Goal: Task Accomplishment & Management: Complete application form

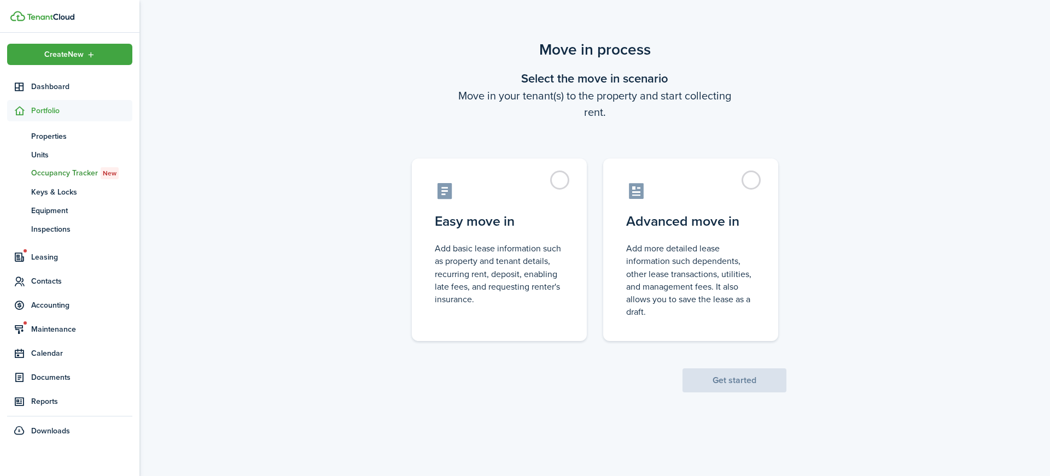
click at [743, 383] on span "Get started" at bounding box center [735, 380] width 104 height 11
click at [751, 182] on label "Advanced move in Add more detailed lease information such dependents, other lea…" at bounding box center [690, 247] width 175 height 183
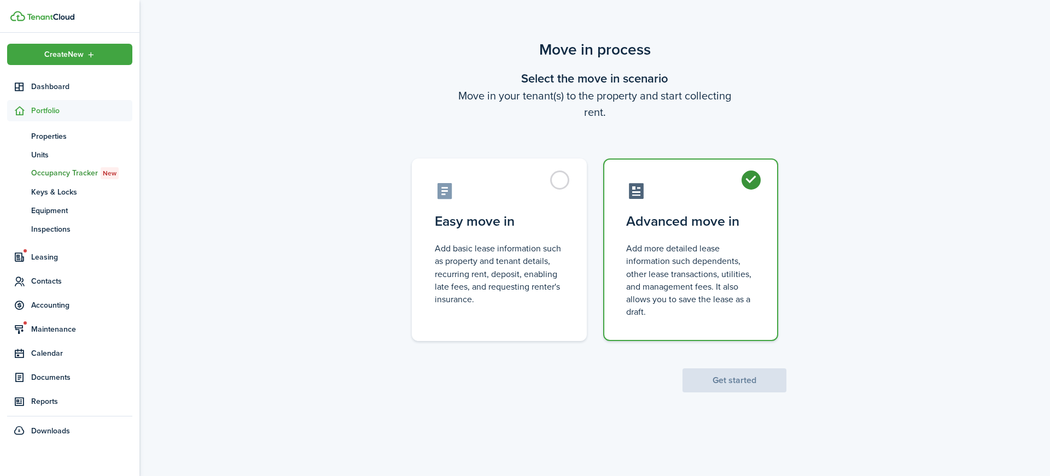
radio input "true"
click at [741, 382] on button "Get started" at bounding box center [735, 381] width 104 height 24
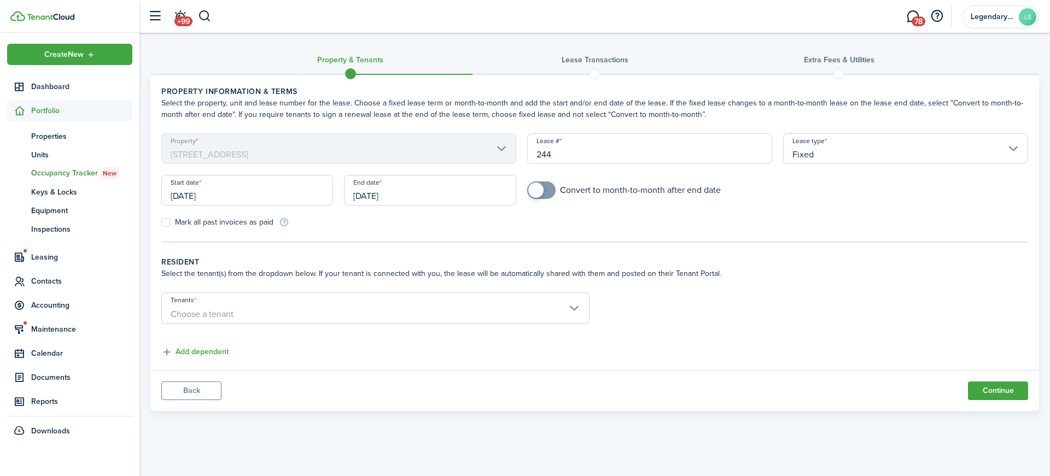
checkbox input "true"
click at [543, 193] on span at bounding box center [535, 190] width 15 height 15
click at [168, 224] on label "Mark all past invoices as paid" at bounding box center [217, 222] width 112 height 9
click at [161, 223] on input "Mark all past invoices as paid" at bounding box center [161, 223] width 1 height 1
checkbox input "true"
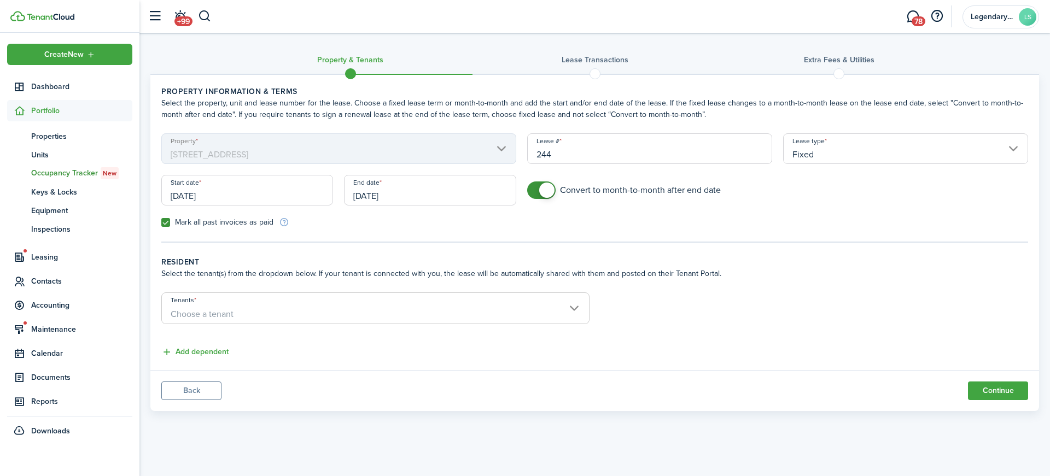
click at [364, 311] on span "Choose a tenant" at bounding box center [375, 314] width 427 height 19
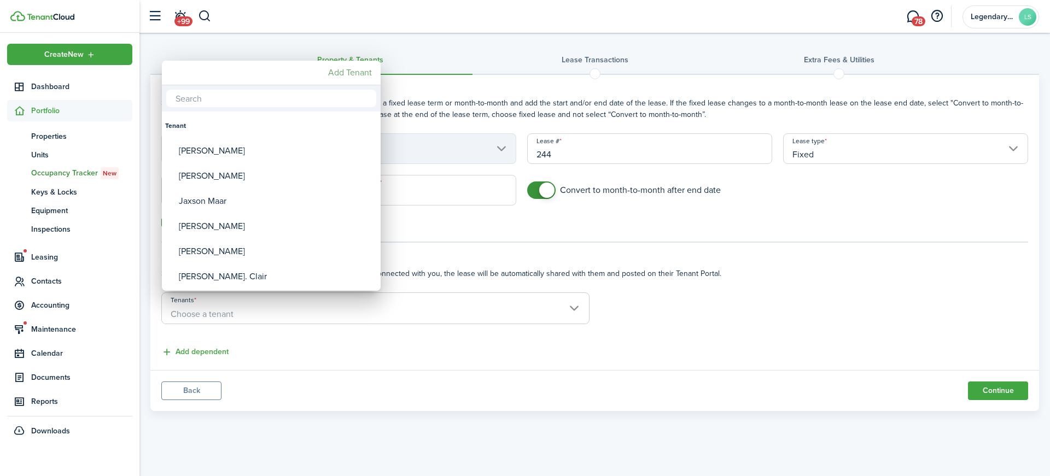
click at [346, 72] on mbsc-button "Add Tenant" at bounding box center [350, 73] width 53 height 20
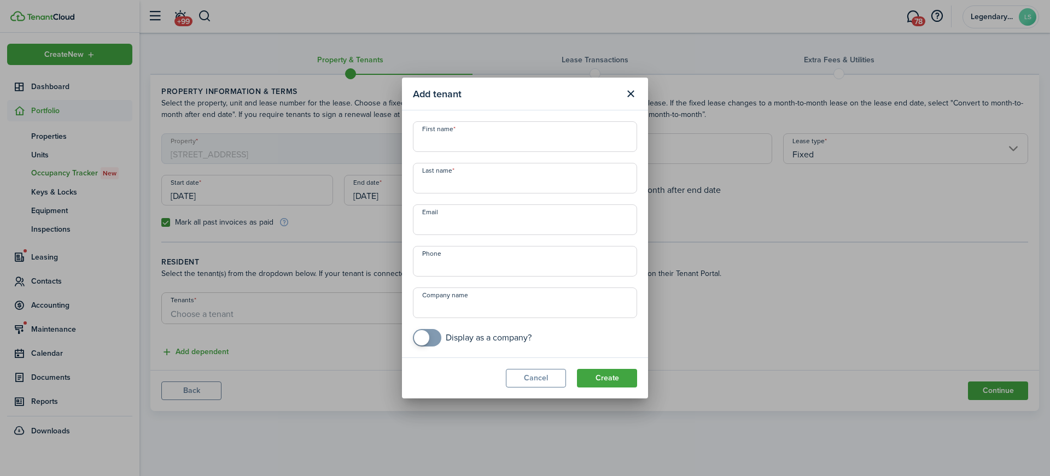
click at [442, 140] on input "First name" at bounding box center [525, 136] width 224 height 31
type input "[PERSON_NAME]"
click at [441, 179] on input "Last name" at bounding box center [525, 178] width 224 height 31
type input "[PERSON_NAME]"
click at [466, 217] on input "Email" at bounding box center [525, 220] width 224 height 31
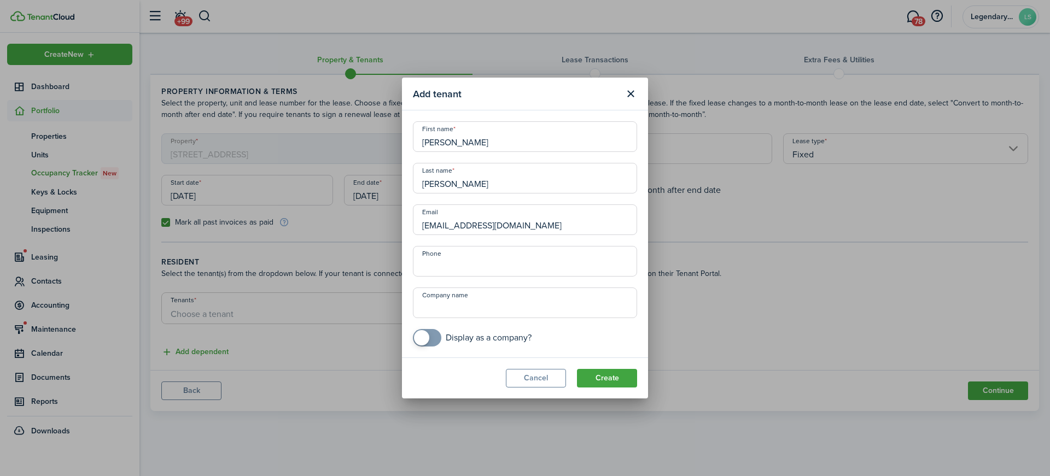
type input "[EMAIL_ADDRESS][DOMAIN_NAME]"
click at [466, 268] on input "+1" at bounding box center [525, 261] width 224 height 31
type input "[PHONE_NUMBER]"
click at [612, 381] on button "Create" at bounding box center [607, 378] width 60 height 19
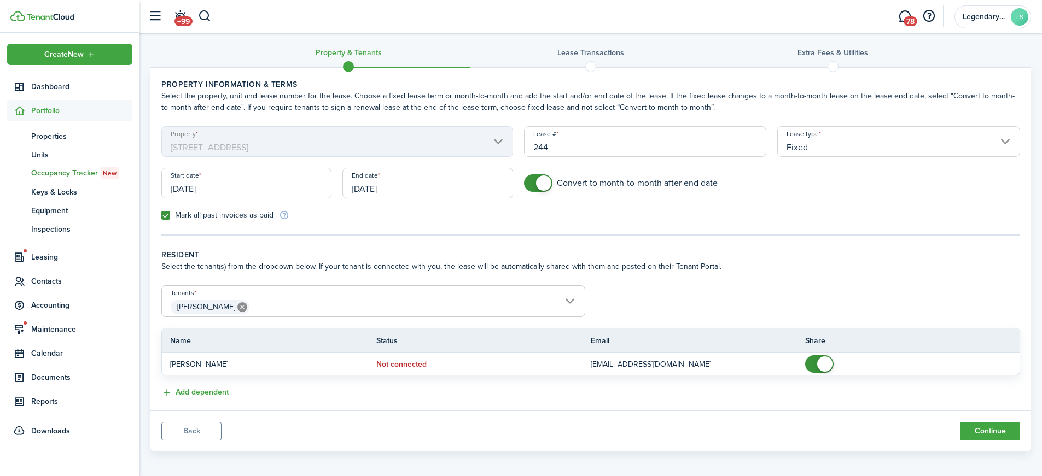
scroll to position [13, 0]
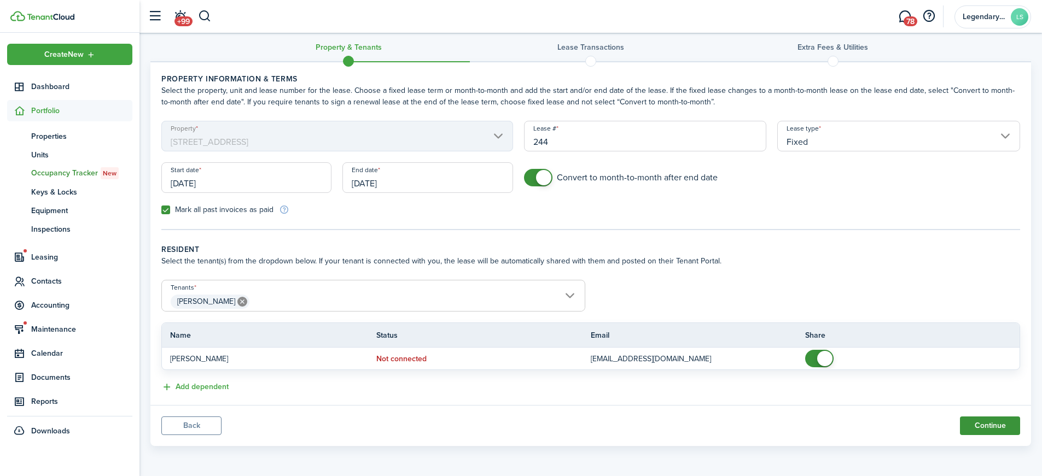
click at [984, 425] on button "Continue" at bounding box center [990, 426] width 60 height 19
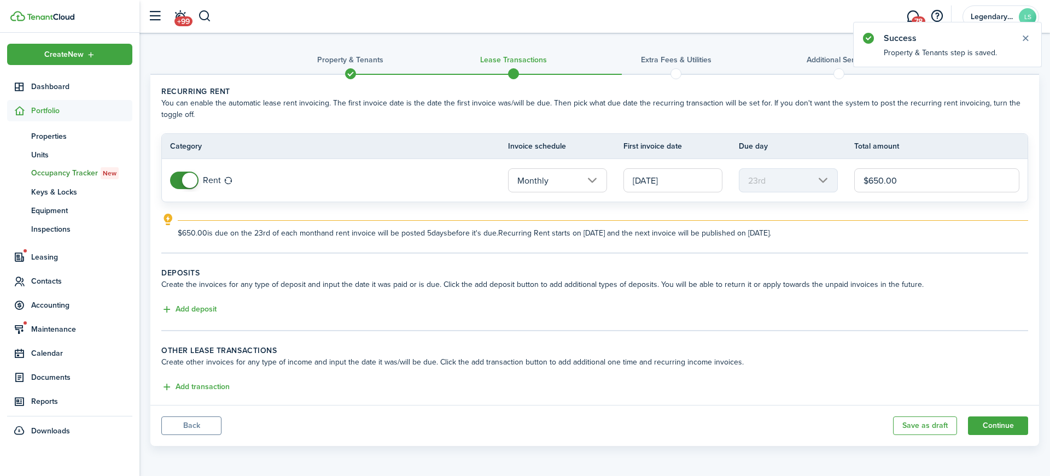
click at [208, 427] on button "Back" at bounding box center [191, 426] width 60 height 19
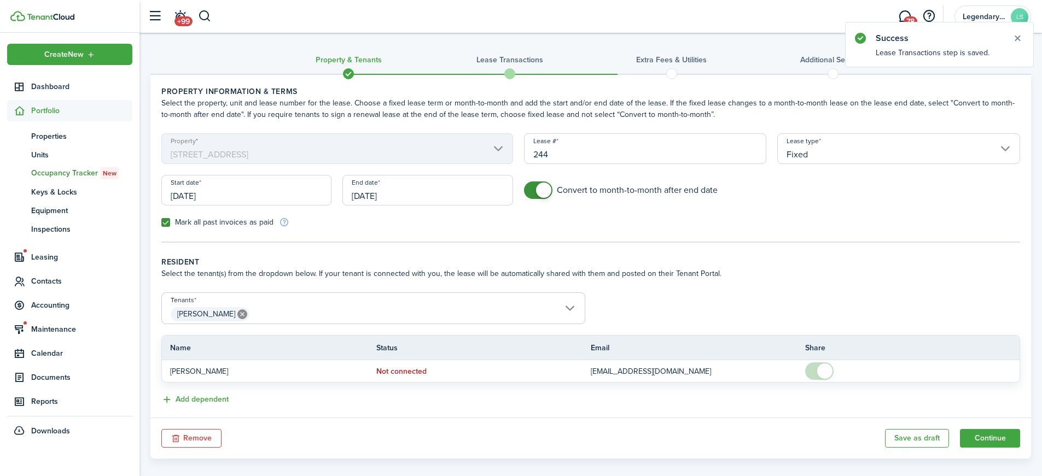
click at [278, 191] on input "[DATE]" at bounding box center [246, 190] width 170 height 31
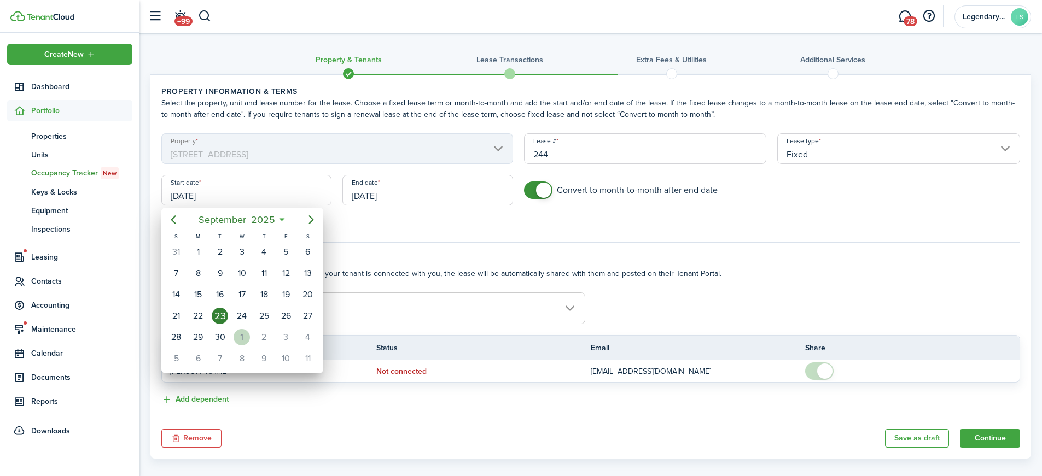
click at [247, 335] on div "1" at bounding box center [242, 337] width 16 height 16
type input "[DATE]"
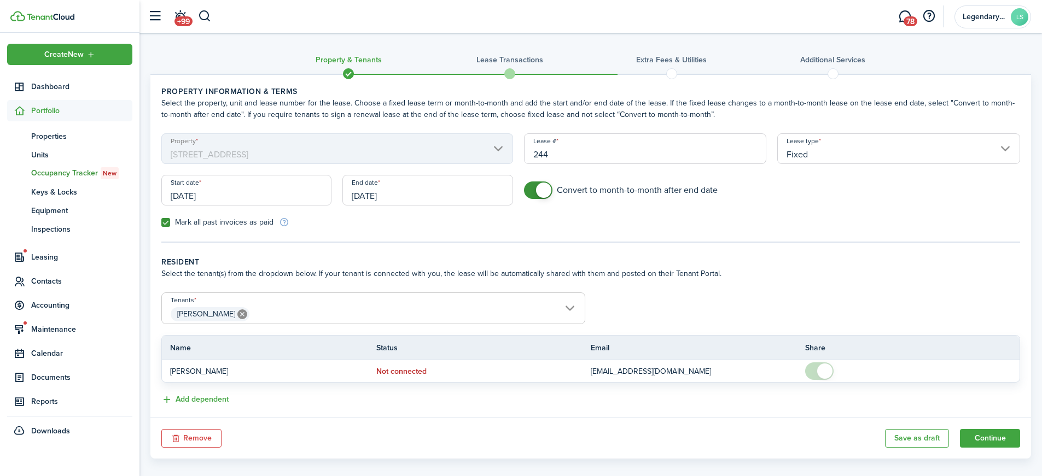
click at [452, 195] on input "[DATE]" at bounding box center [427, 190] width 170 height 31
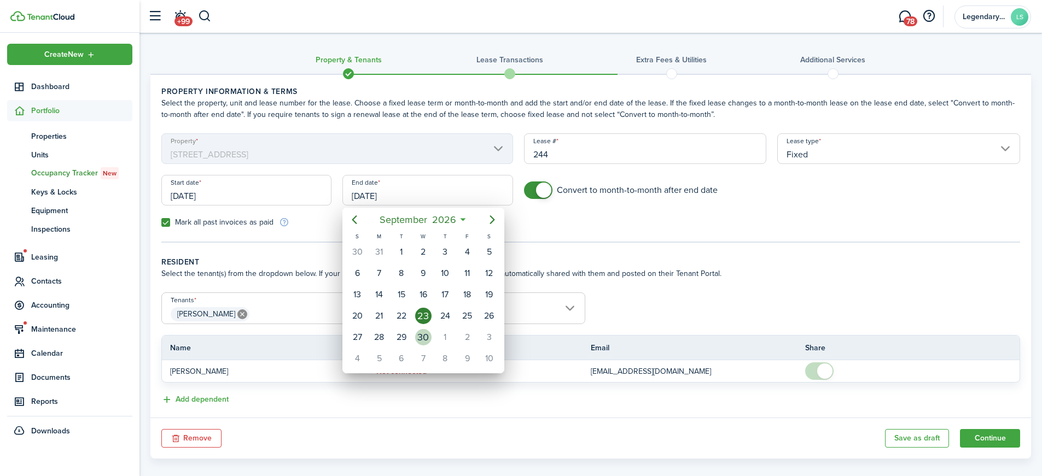
click at [426, 338] on div "30" at bounding box center [423, 337] width 16 height 16
type input "[DATE]"
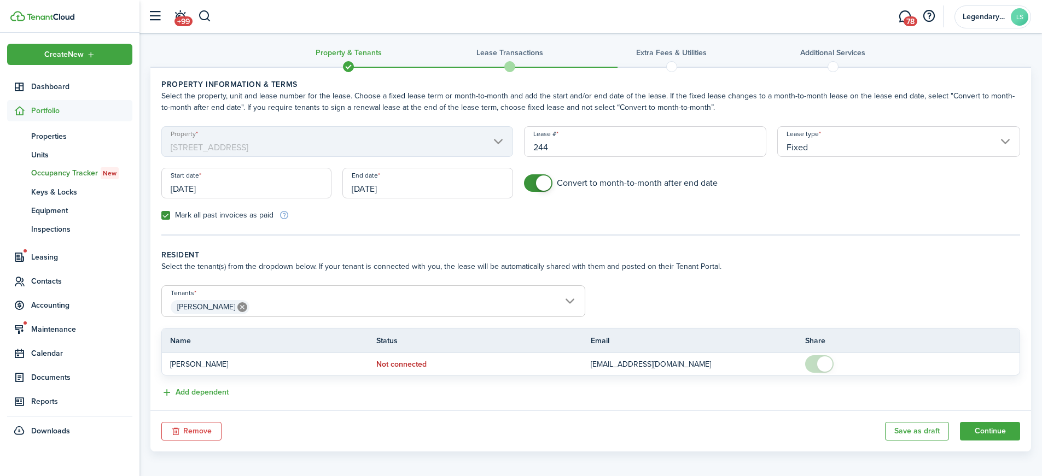
scroll to position [13, 0]
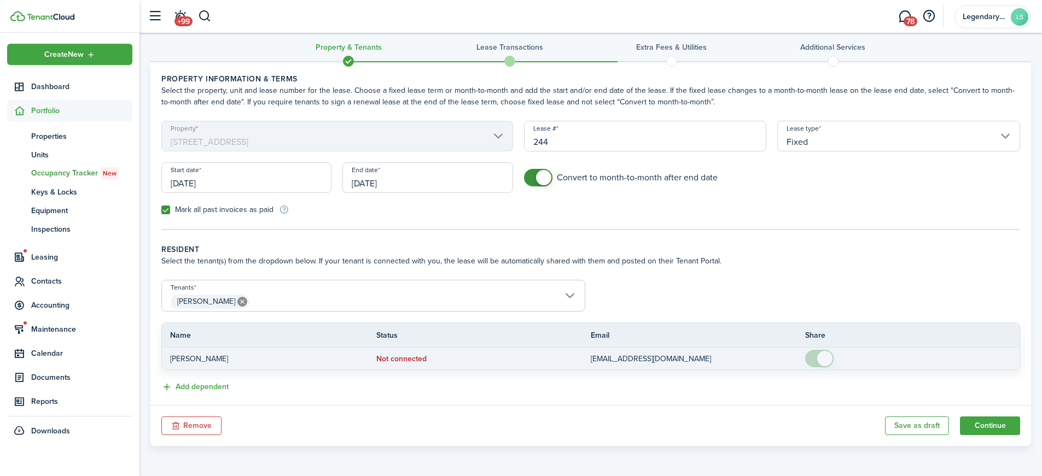
click at [820, 362] on span at bounding box center [824, 358] width 15 height 15
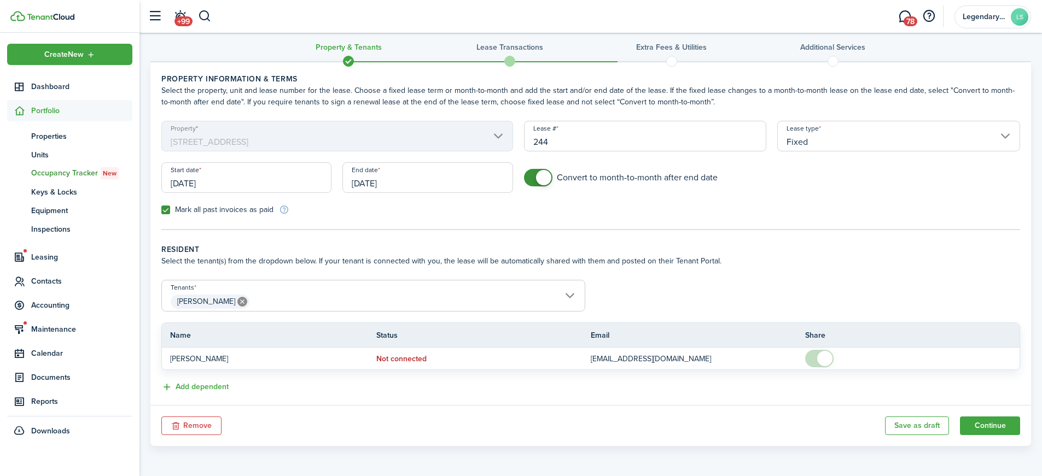
click at [920, 311] on form "Tenants [PERSON_NAME] [PERSON_NAME] Name Status Email Share [PERSON_NAME] conne…" at bounding box center [591, 325] width 870 height 90
click at [981, 427] on button "Continue" at bounding box center [990, 426] width 60 height 19
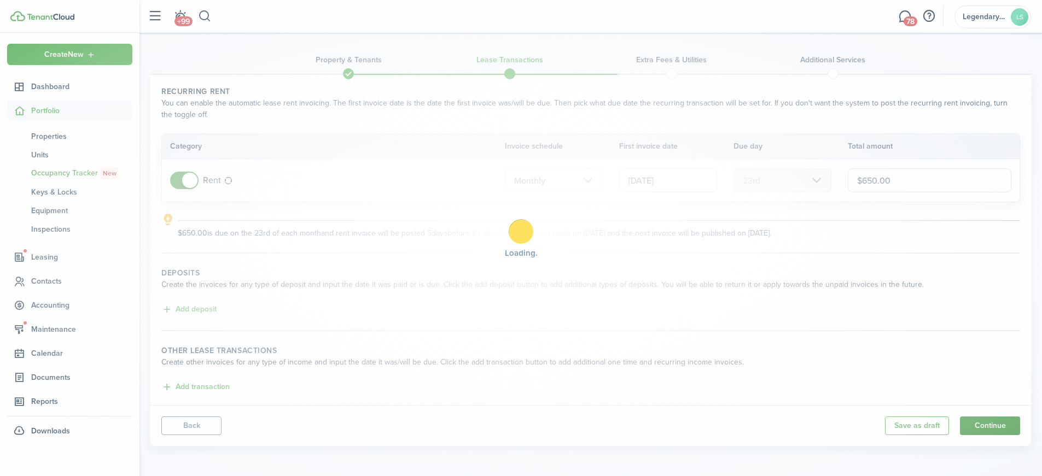
type input "1st"
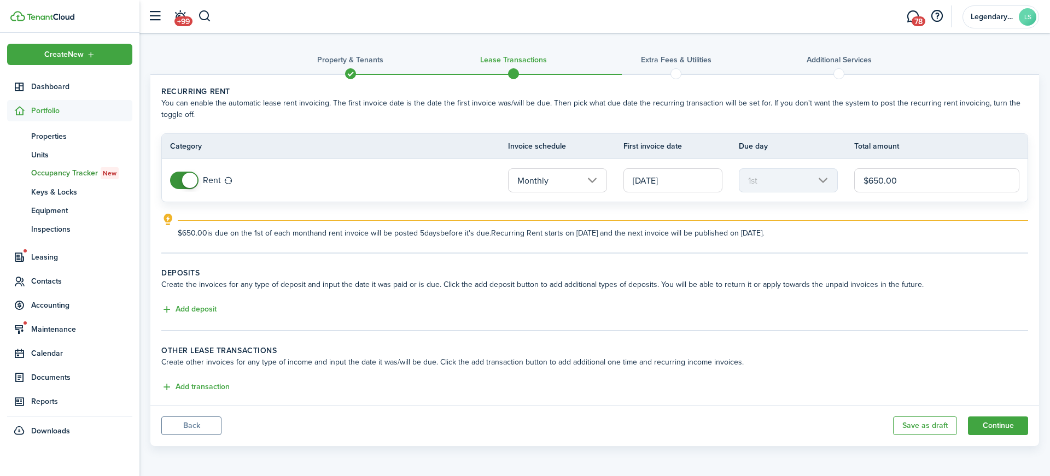
click at [886, 179] on input "$650.00" at bounding box center [937, 180] width 165 height 24
click at [883, 180] on input "$650.00" at bounding box center [937, 180] width 165 height 24
type input "$995.00"
click at [1008, 429] on button "Continue" at bounding box center [998, 426] width 60 height 19
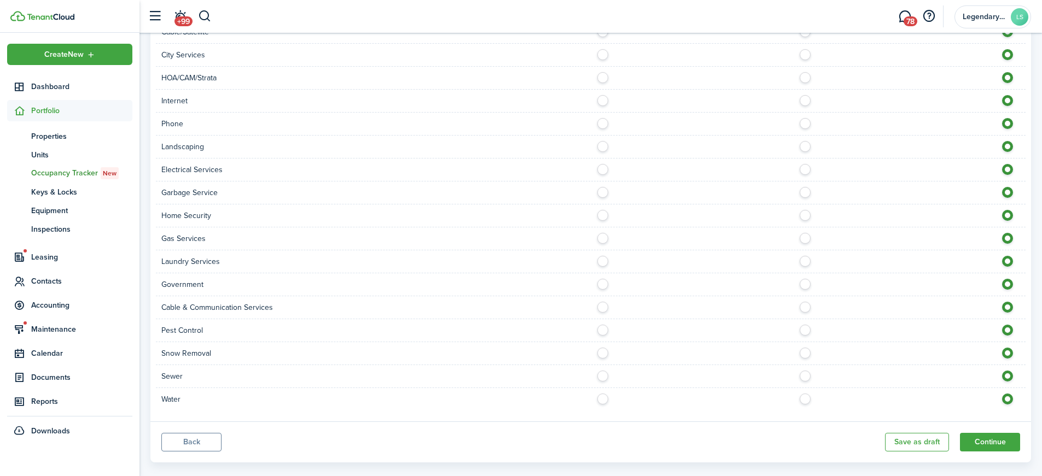
scroll to position [960, 0]
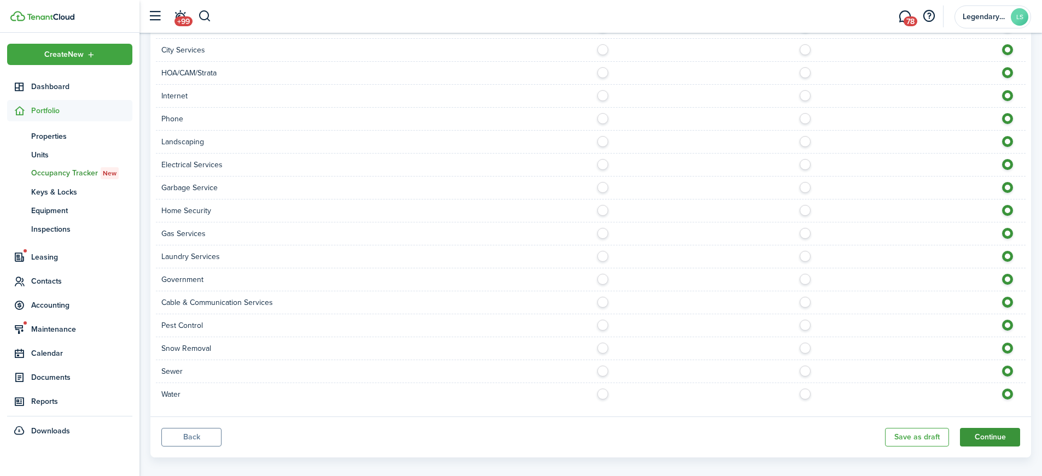
click at [993, 428] on button "Continue" at bounding box center [990, 437] width 60 height 19
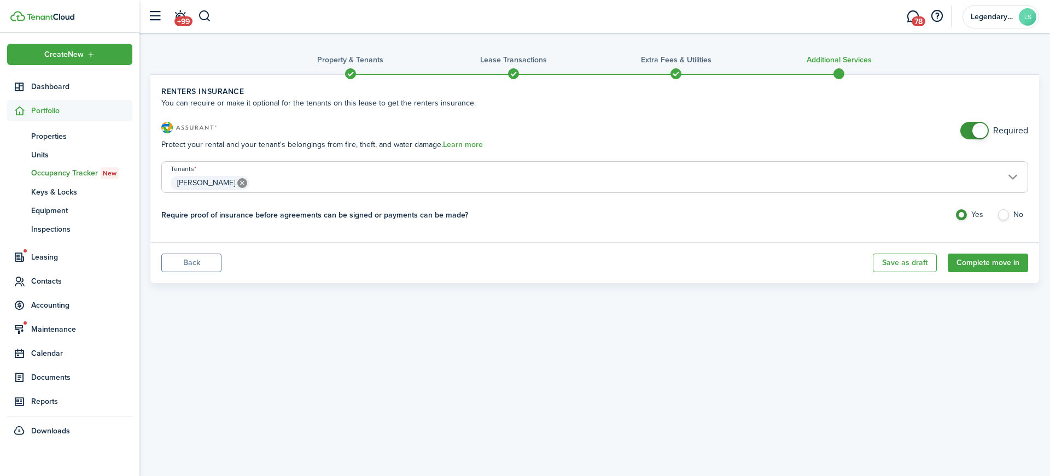
checkbox input "false"
click at [973, 133] on span at bounding box center [980, 130] width 15 height 15
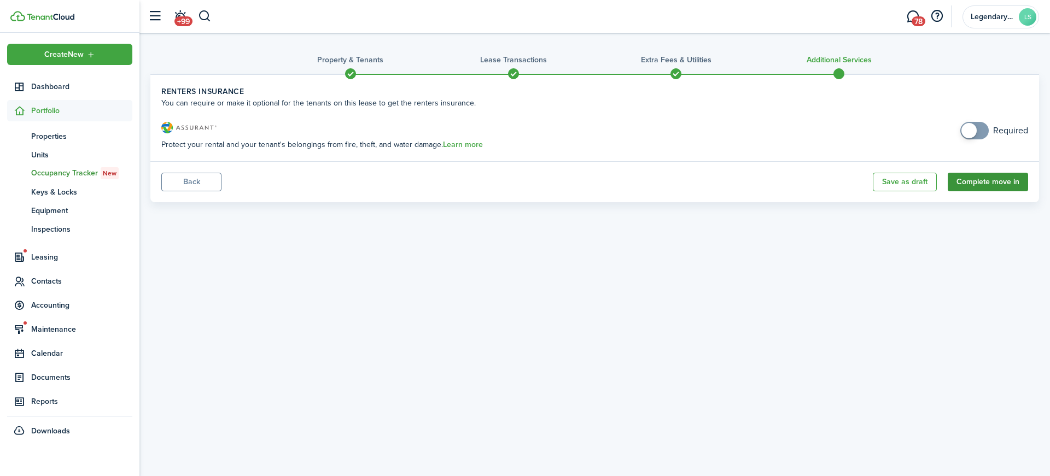
click at [995, 183] on button "Complete move in" at bounding box center [988, 182] width 80 height 19
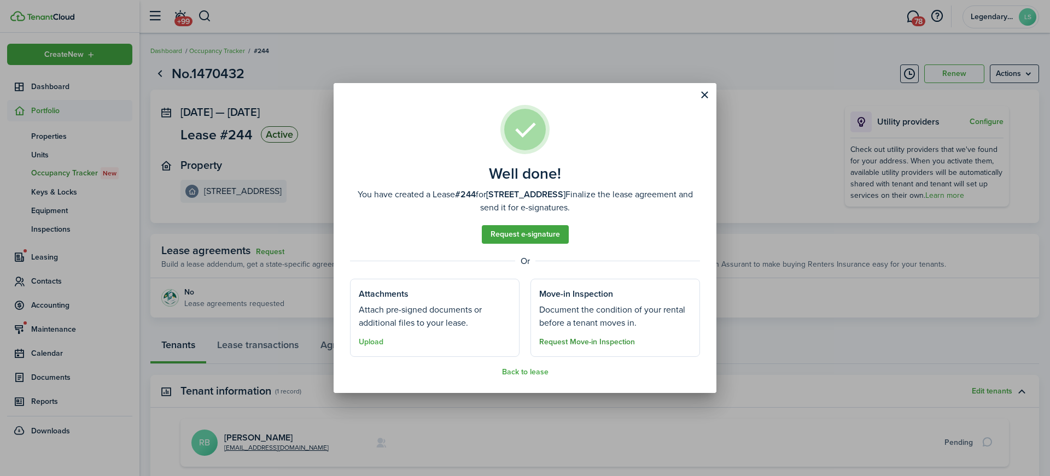
click at [579, 341] on button "Request Move-in Inspection" at bounding box center [587, 342] width 96 height 9
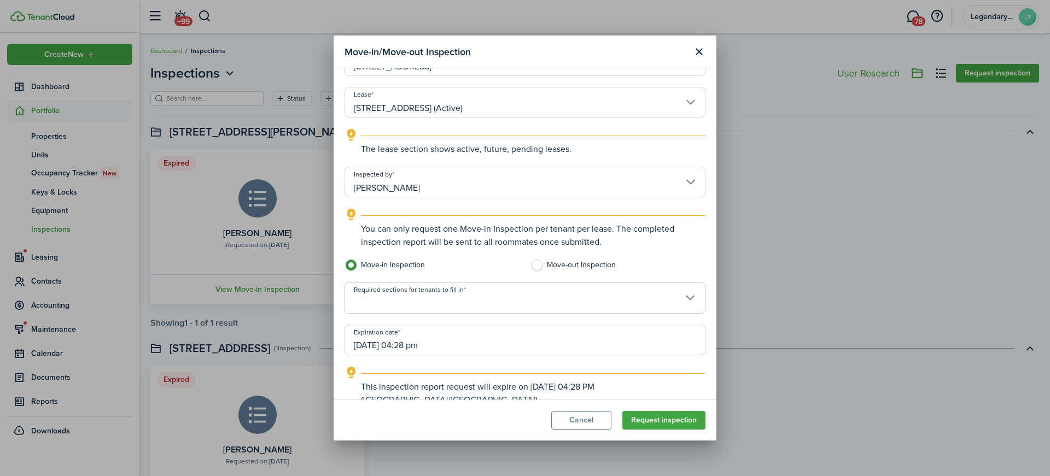
scroll to position [63, 0]
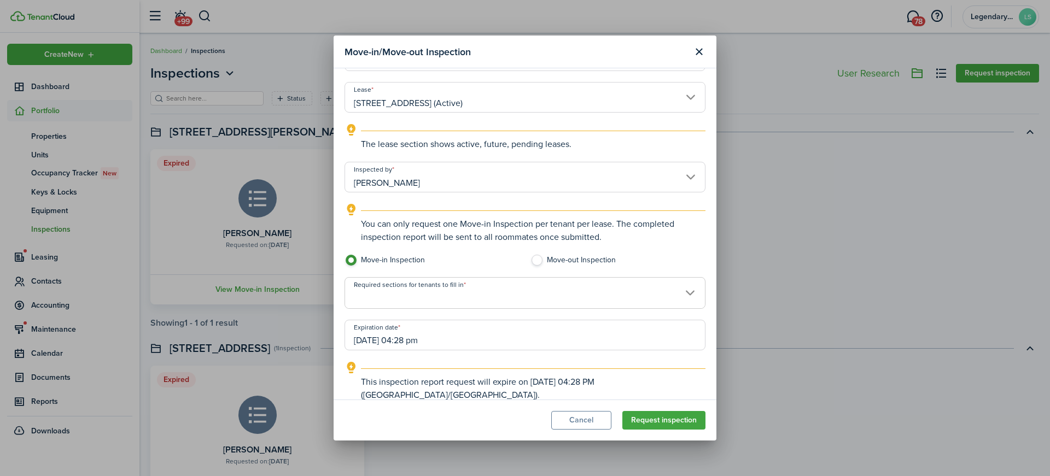
click at [512, 299] on span at bounding box center [525, 299] width 360 height 19
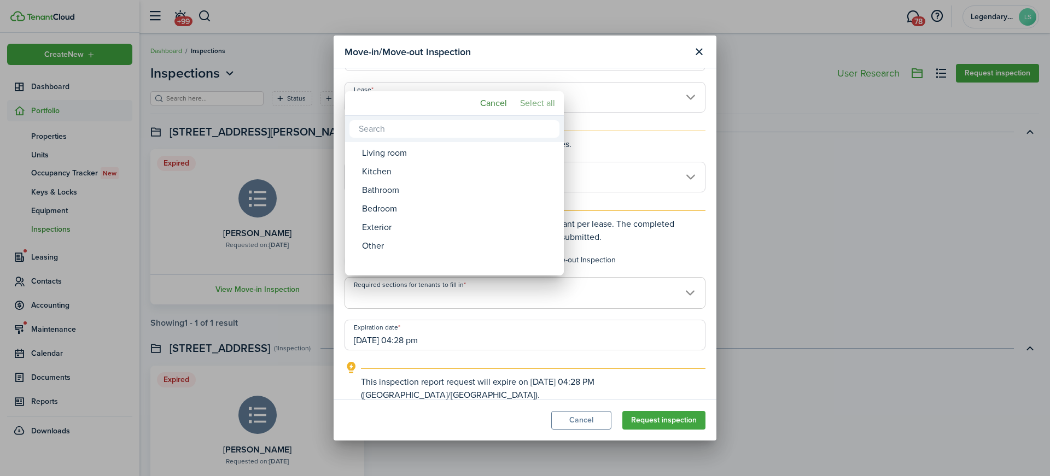
click at [531, 101] on mbsc-button "Select all" at bounding box center [538, 104] width 44 height 20
type input "Living room, Kitchen, Bathroom, Bedroom, Exterior, Other"
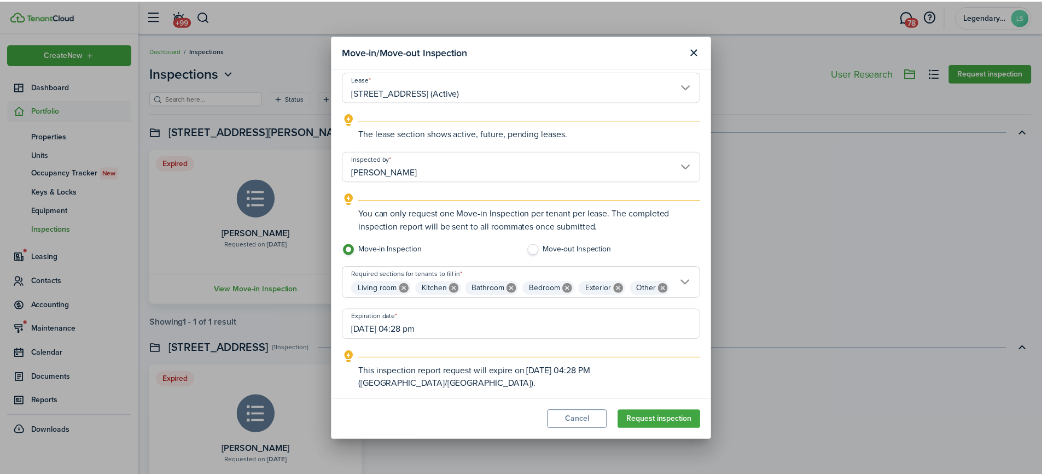
scroll to position [82, 0]
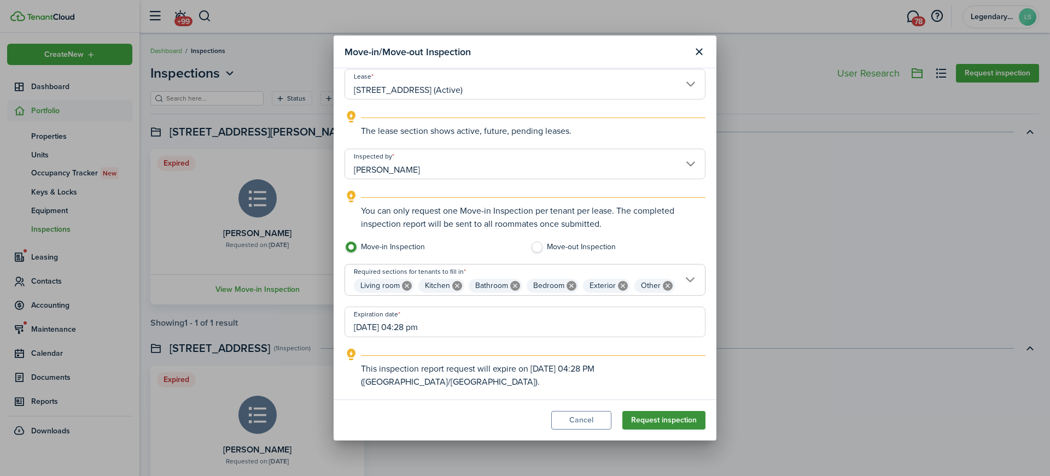
click at [644, 419] on button "Request inspection" at bounding box center [664, 420] width 83 height 19
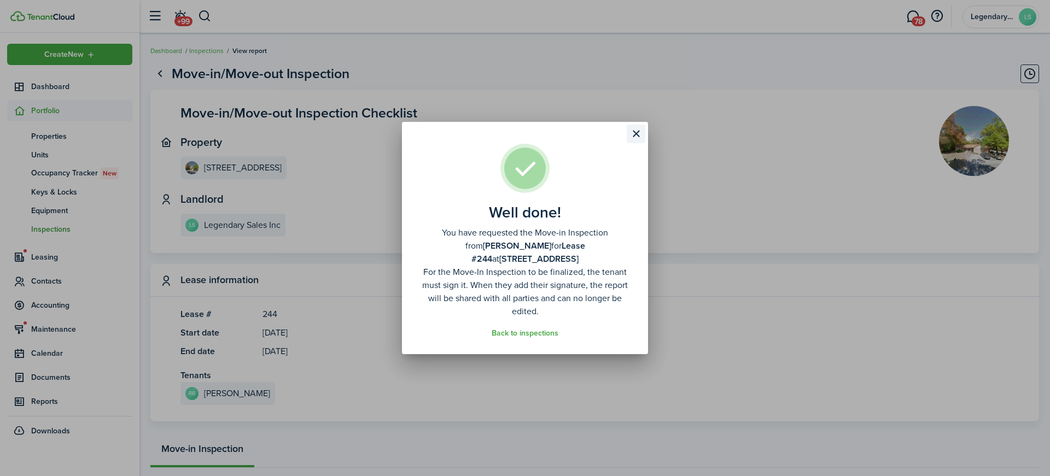
click at [634, 135] on button "Close modal" at bounding box center [636, 134] width 19 height 19
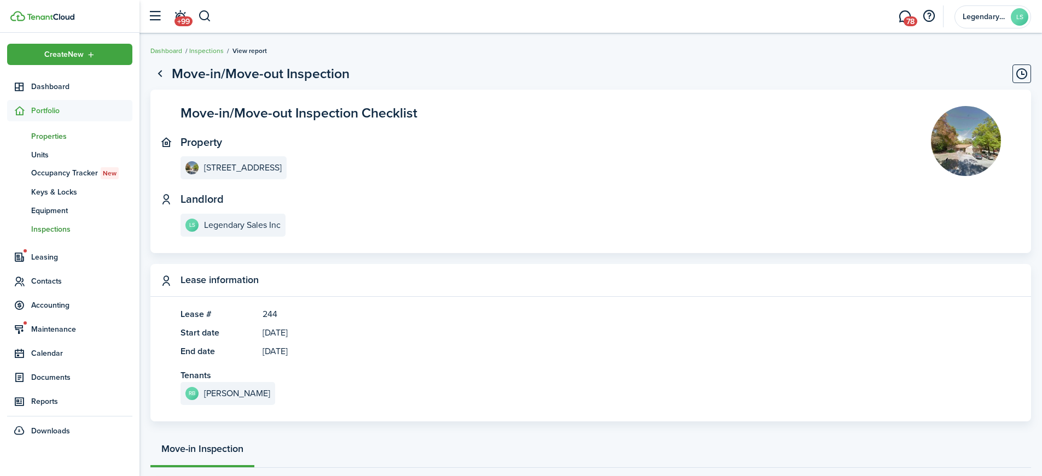
click at [49, 134] on span "Properties" at bounding box center [81, 136] width 101 height 11
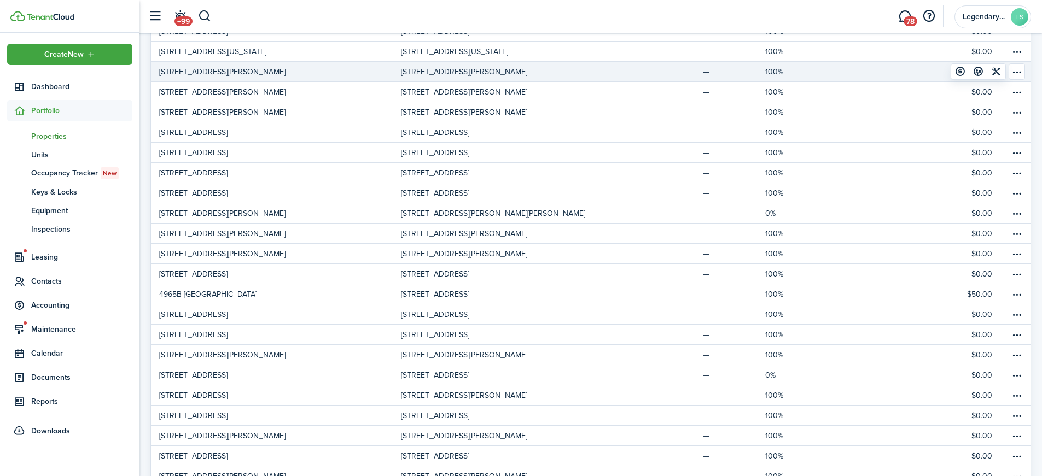
scroll to position [219, 0]
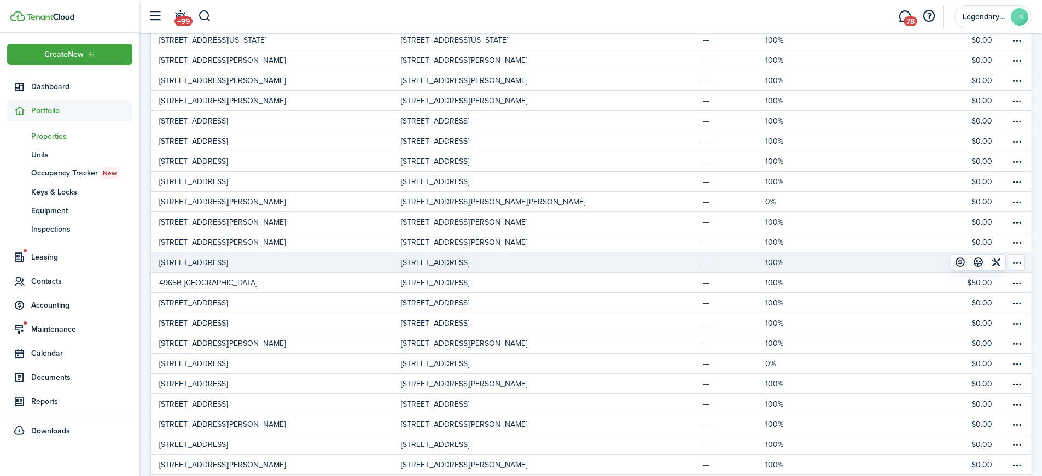
click at [179, 264] on p "[STREET_ADDRESS]" at bounding box center [193, 262] width 68 height 11
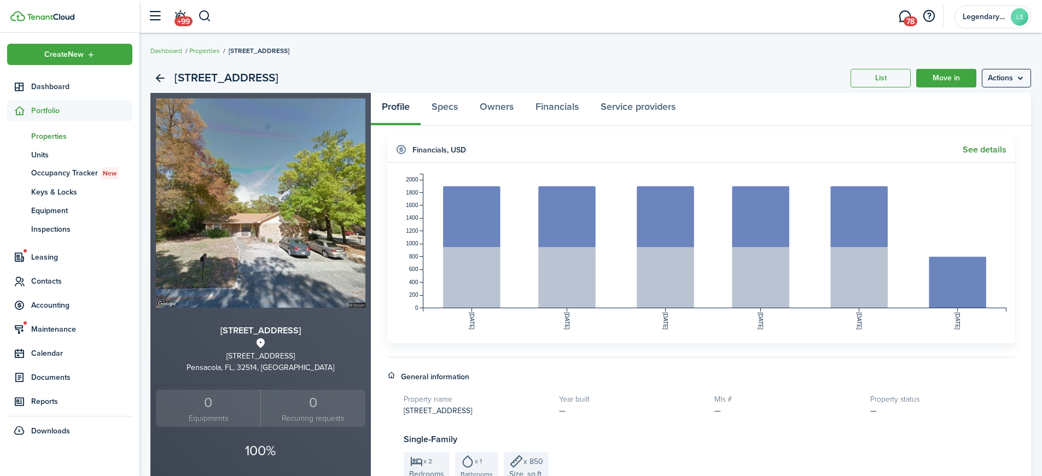
click at [991, 152] on link "See details" at bounding box center [985, 150] width 44 height 10
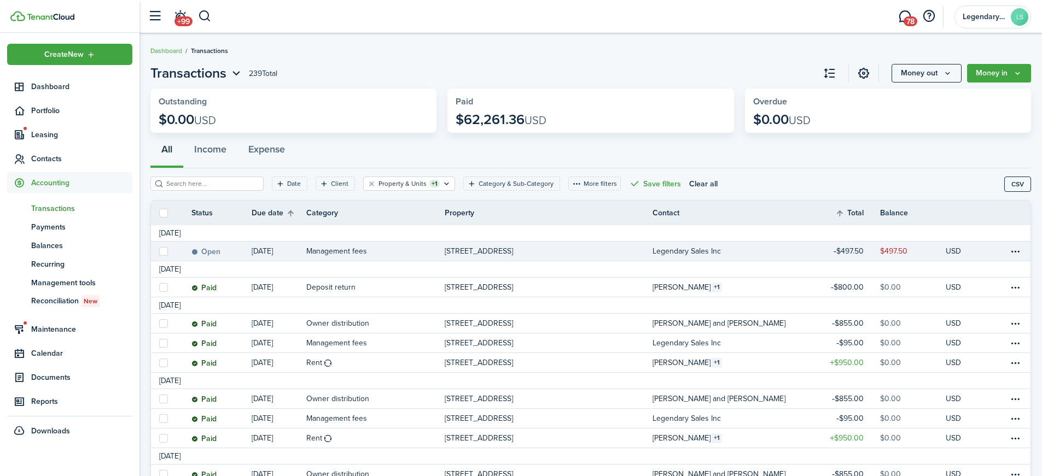
click at [486, 251] on p "[STREET_ADDRESS]" at bounding box center [479, 251] width 68 height 11
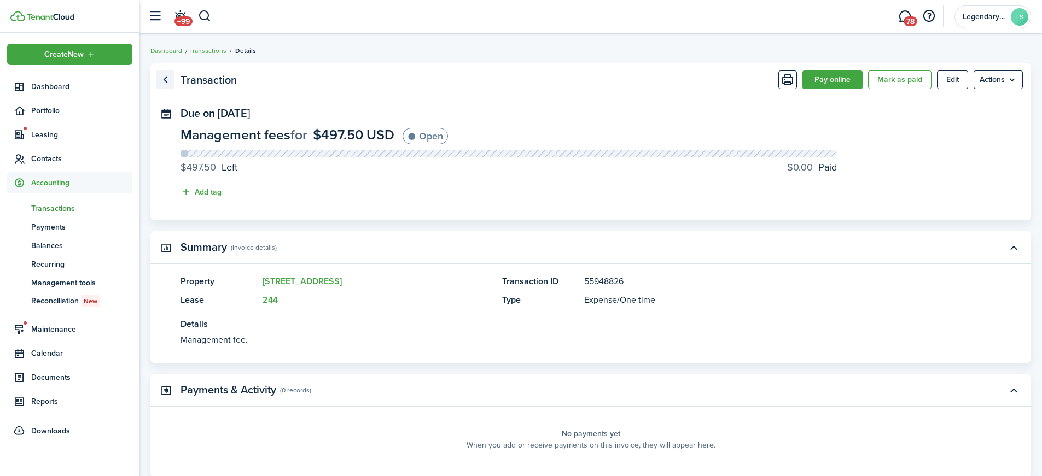
click at [161, 79] on link "Go back" at bounding box center [165, 80] width 19 height 19
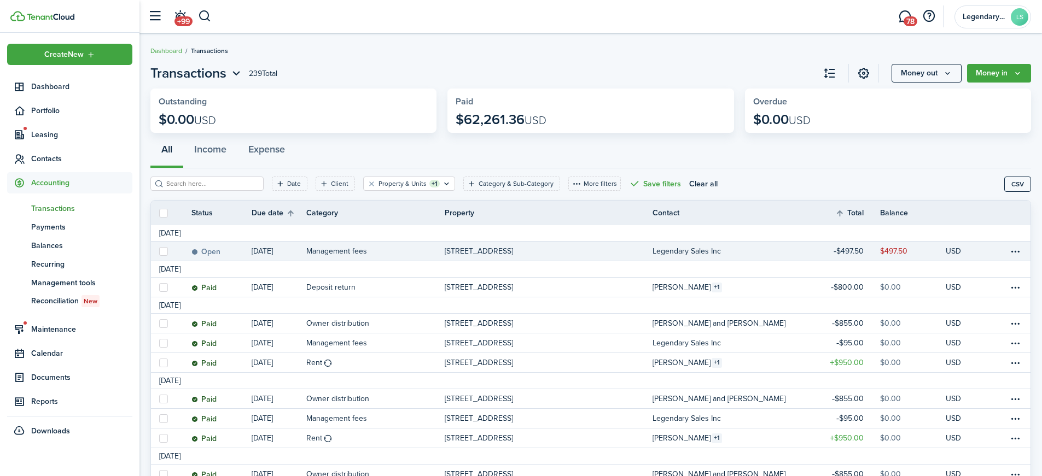
click at [501, 251] on p "[STREET_ADDRESS]" at bounding box center [479, 251] width 68 height 11
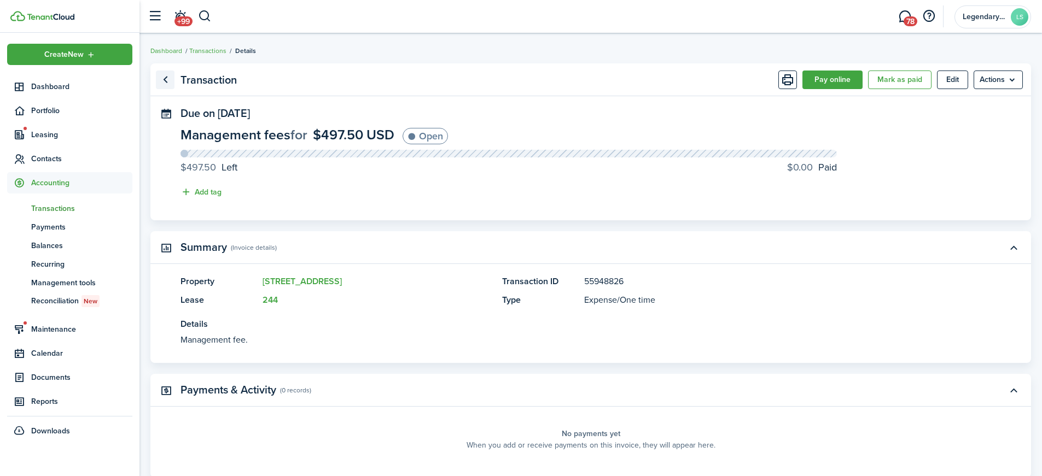
click at [166, 76] on link "Go back" at bounding box center [165, 80] width 19 height 19
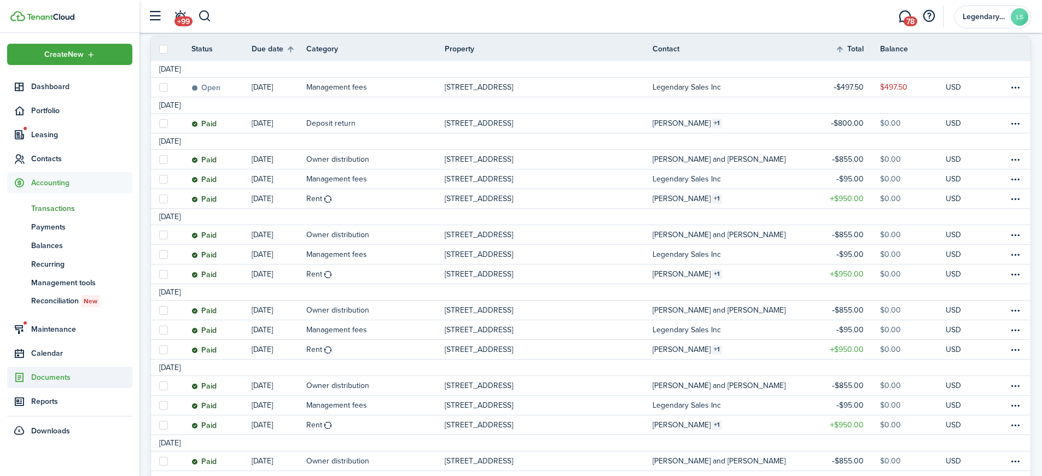
scroll to position [109, 0]
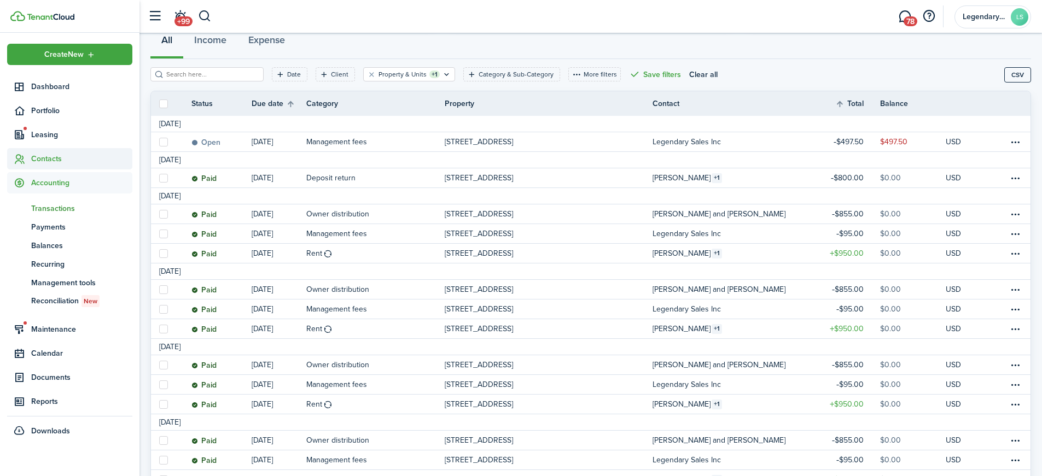
click at [59, 157] on span "Contacts" at bounding box center [81, 158] width 101 height 11
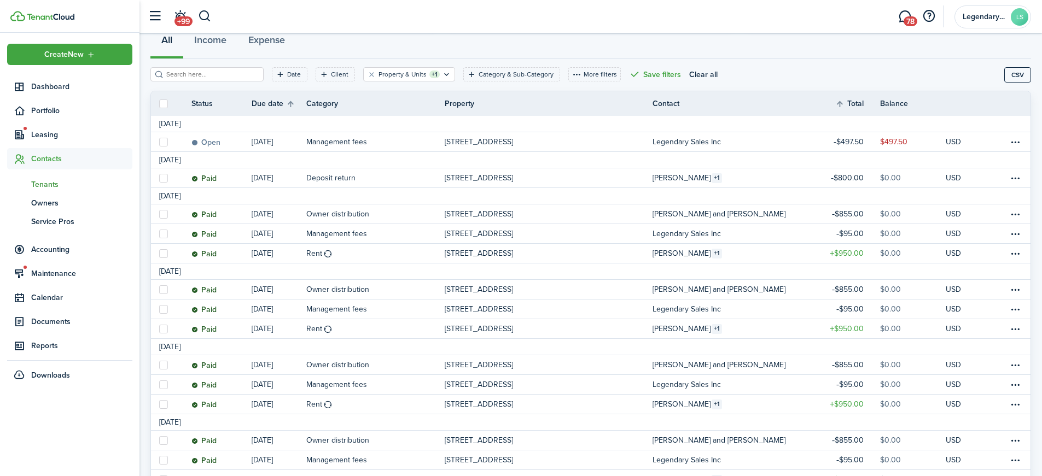
click at [52, 182] on span "Tenants" at bounding box center [81, 184] width 101 height 11
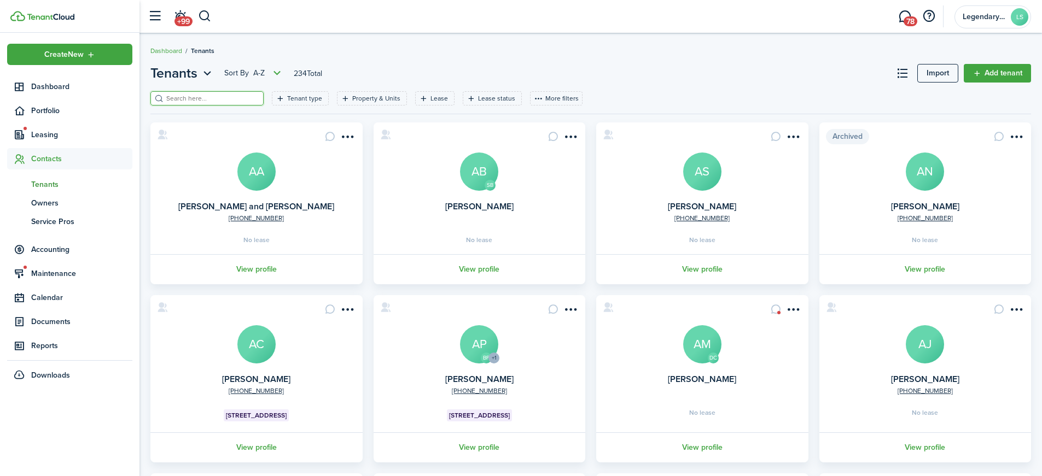
click at [208, 101] on input "search" at bounding box center [212, 99] width 96 height 10
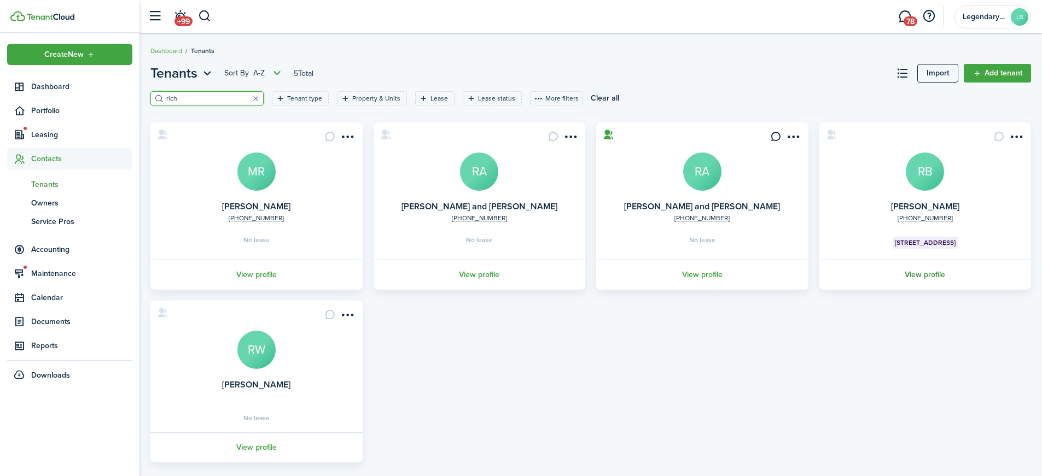
type input "rich"
click at [928, 273] on link "View profile" at bounding box center [926, 275] width 216 height 30
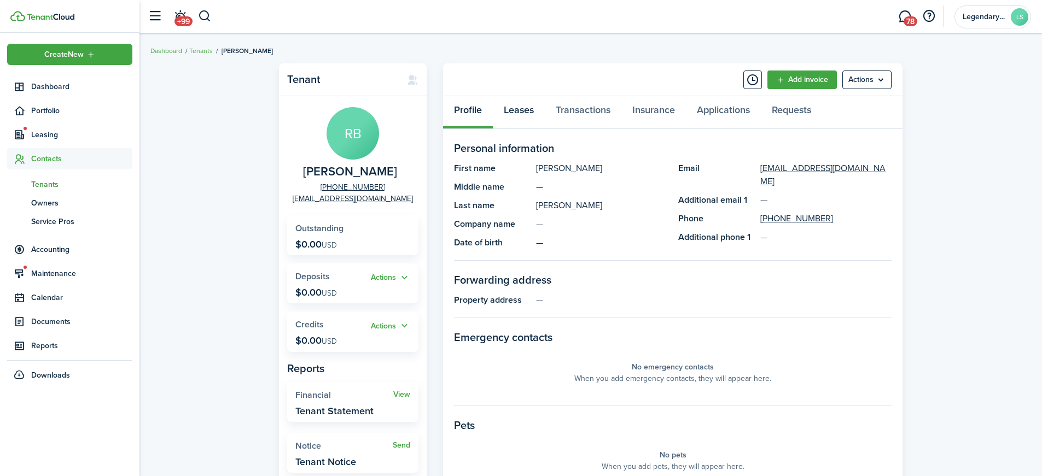
click at [512, 107] on link "Leases" at bounding box center [519, 112] width 52 height 33
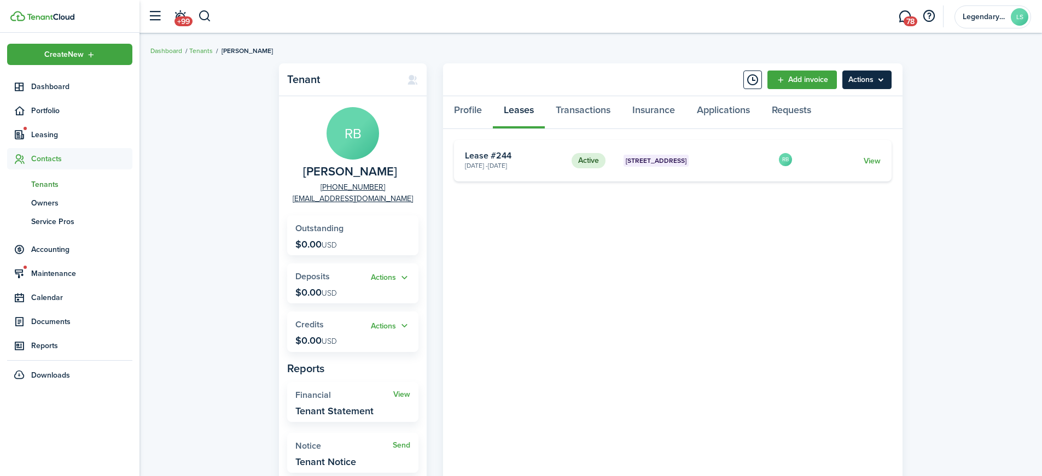
click at [880, 73] on menu-btn "Actions" at bounding box center [866, 80] width 49 height 19
click at [768, 259] on tenant-view-lease "Active 4965-A [GEOGRAPHIC_DATA] [DATE] - [DATE] Lease #244 RB View «« « 1 » »»" at bounding box center [673, 306] width 438 height 333
click at [871, 161] on link "View" at bounding box center [872, 160] width 17 height 11
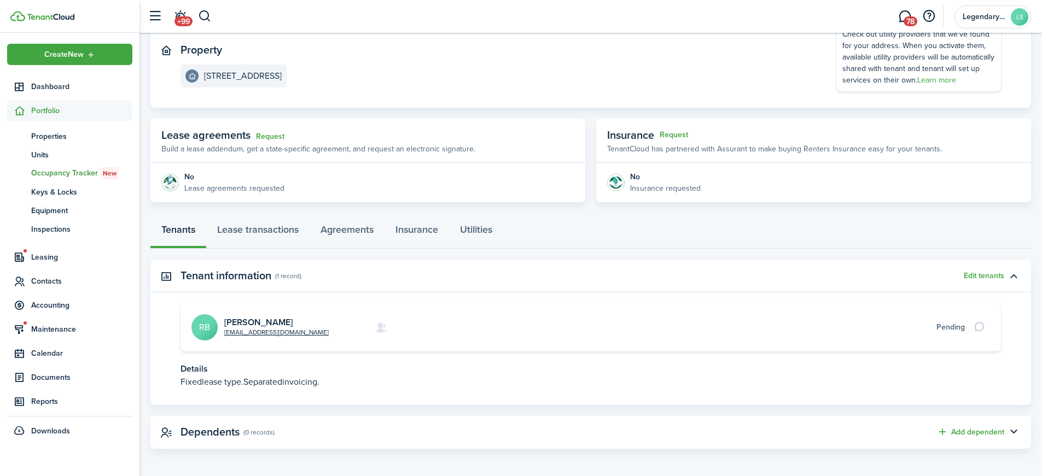
scroll to position [118, 0]
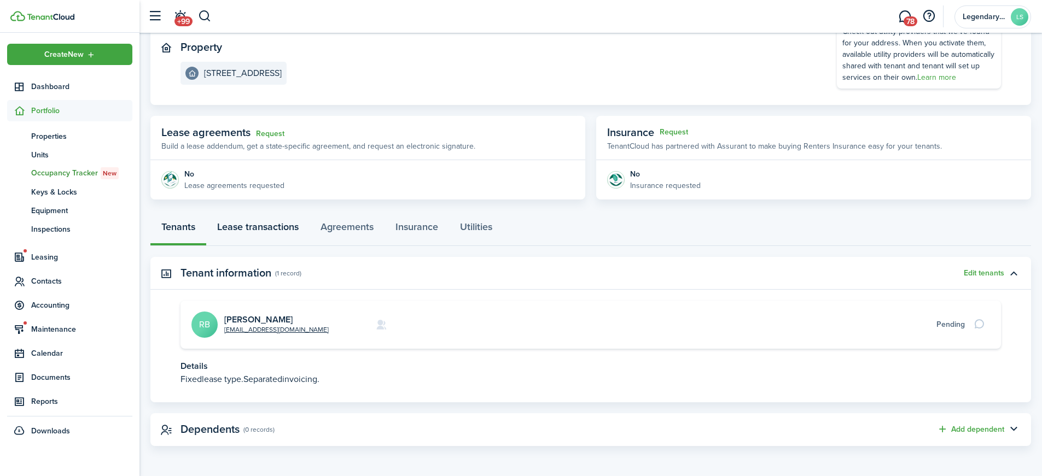
click at [268, 226] on link "Lease transactions" at bounding box center [257, 229] width 103 height 33
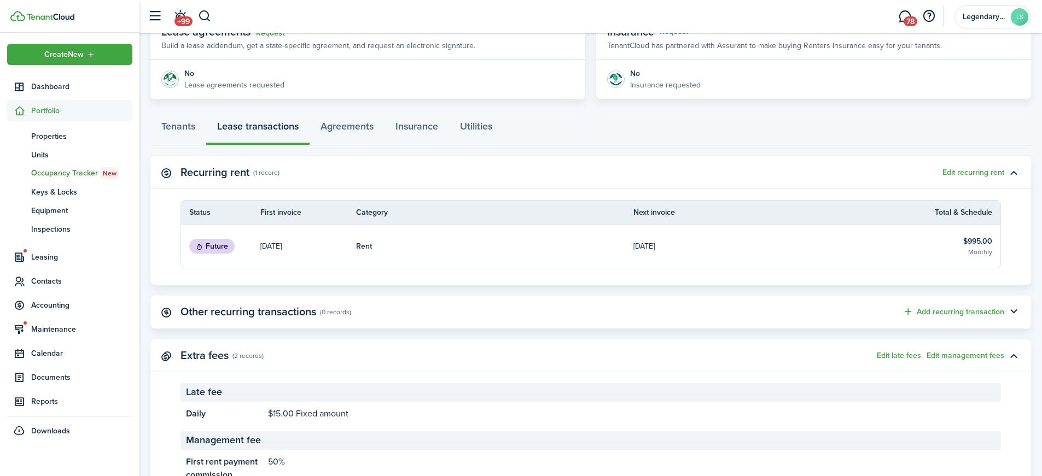
scroll to position [274, 0]
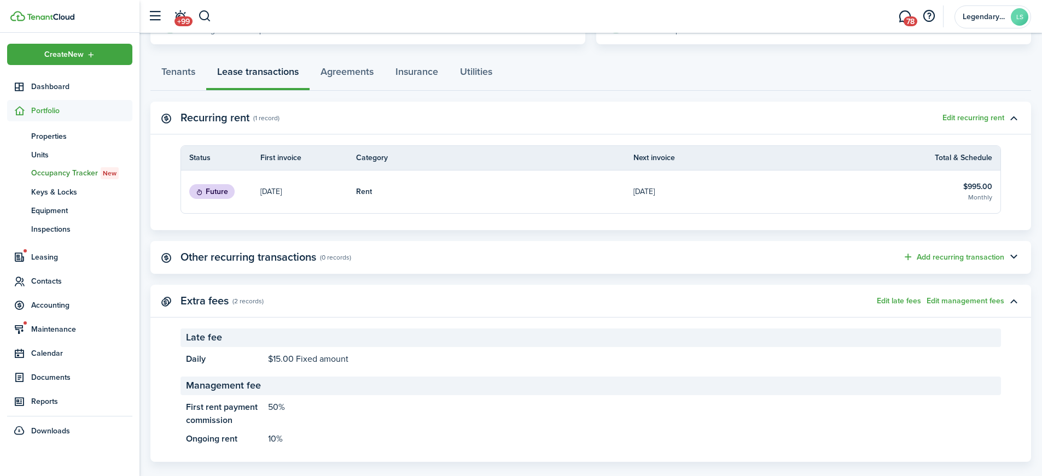
click at [283, 308] on panel-main-header "Extra fees (2 records) Edit late fees Edit management fees" at bounding box center [590, 301] width 881 height 33
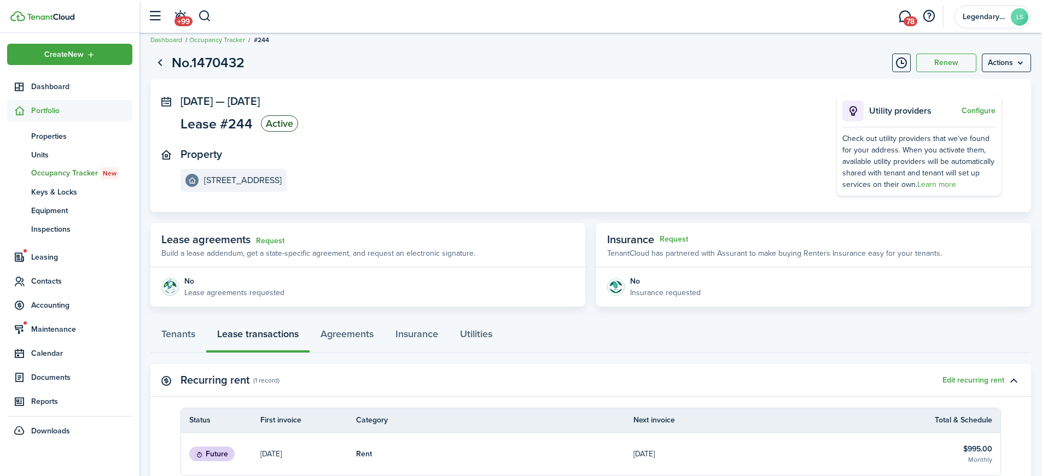
scroll to position [0, 0]
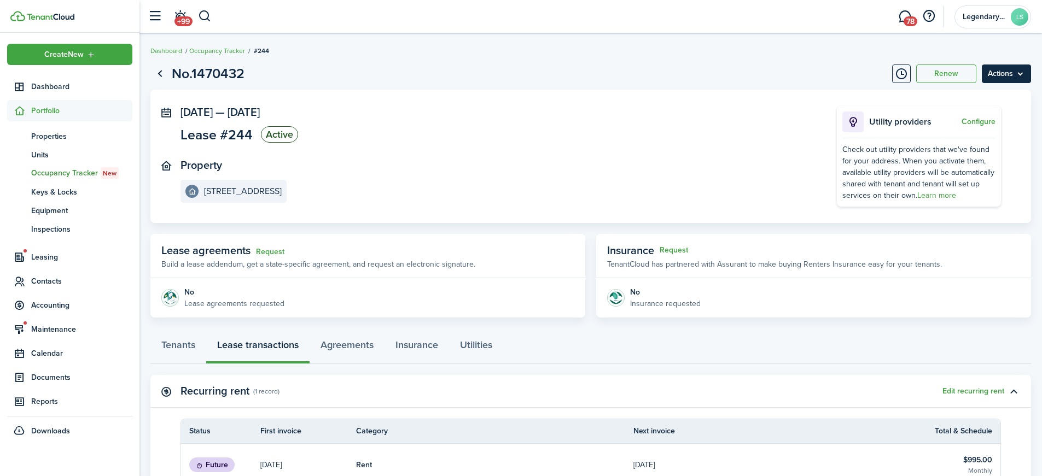
click at [1026, 74] on menu-btn "Actions" at bounding box center [1006, 74] width 49 height 19
click at [727, 165] on panel-main-section "Property [STREET_ADDRESS]" at bounding box center [493, 181] width 624 height 44
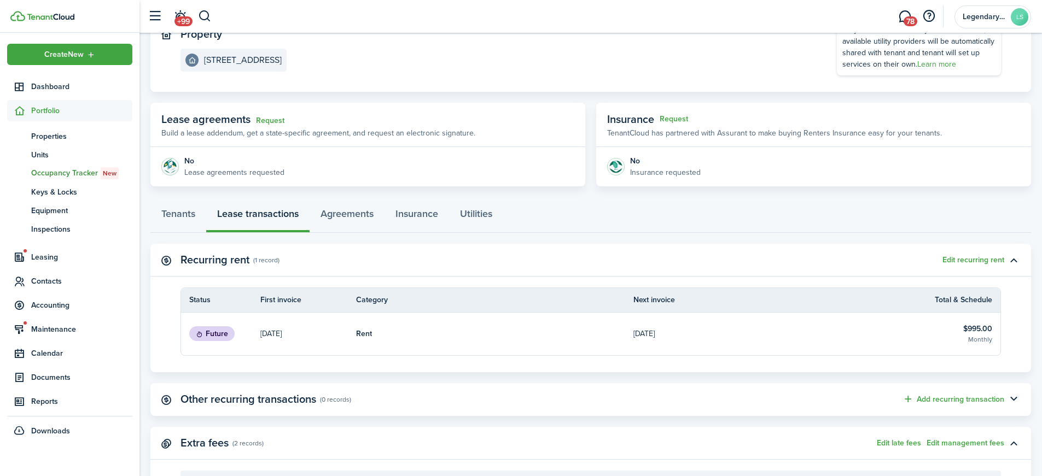
scroll to position [125, 0]
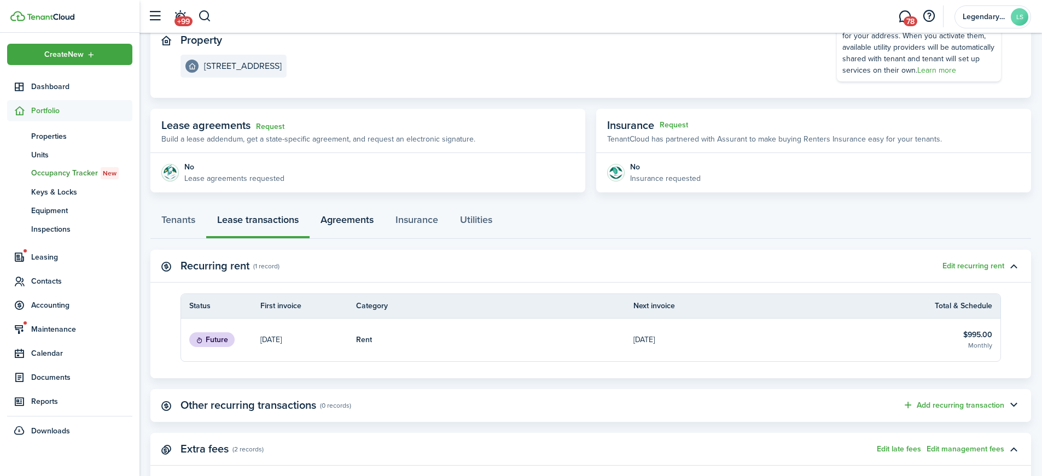
click at [342, 222] on link "Agreements" at bounding box center [347, 222] width 75 height 33
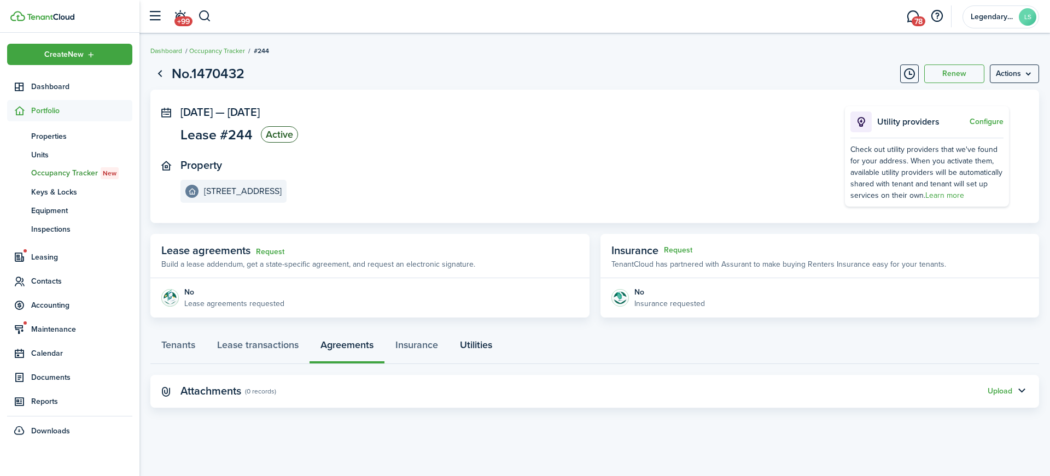
click at [480, 345] on link "Utilities" at bounding box center [476, 348] width 54 height 33
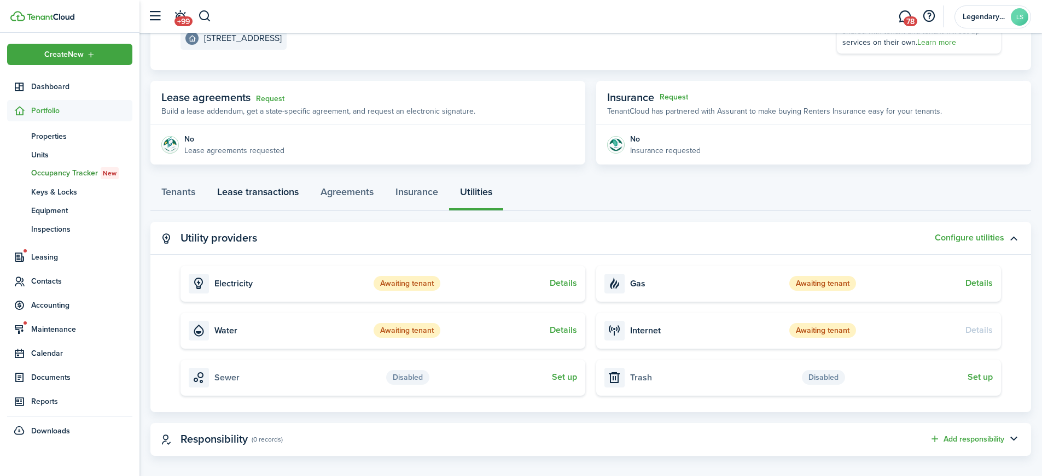
scroll to position [163, 0]
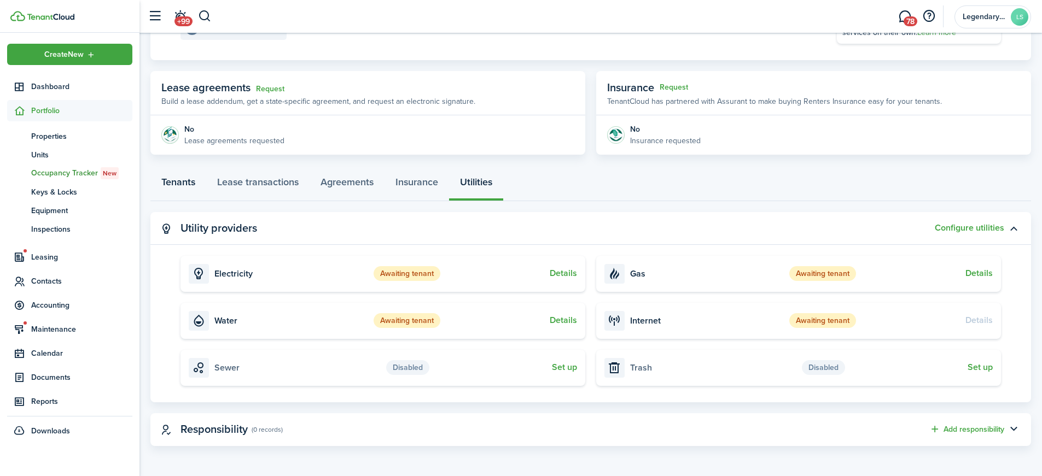
click at [182, 186] on link "Tenants" at bounding box center [178, 184] width 56 height 33
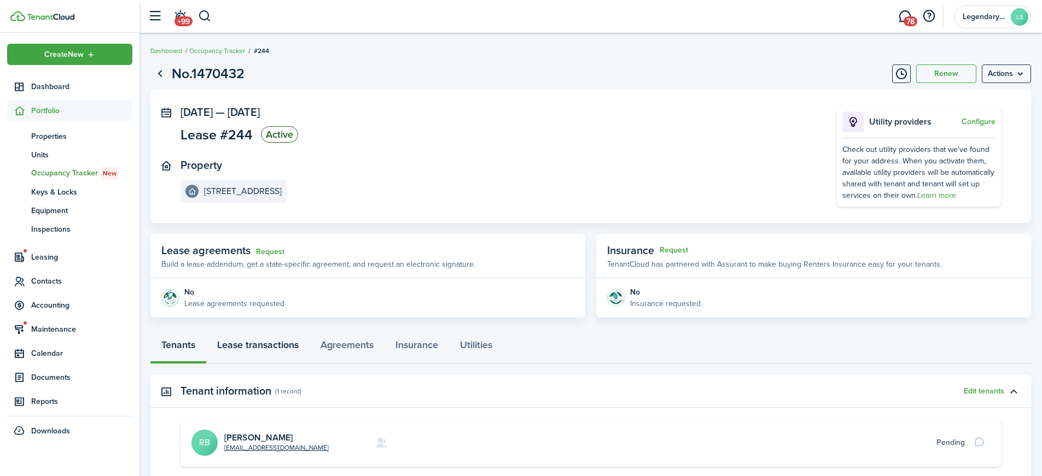
click at [260, 344] on link "Lease transactions" at bounding box center [257, 348] width 103 height 33
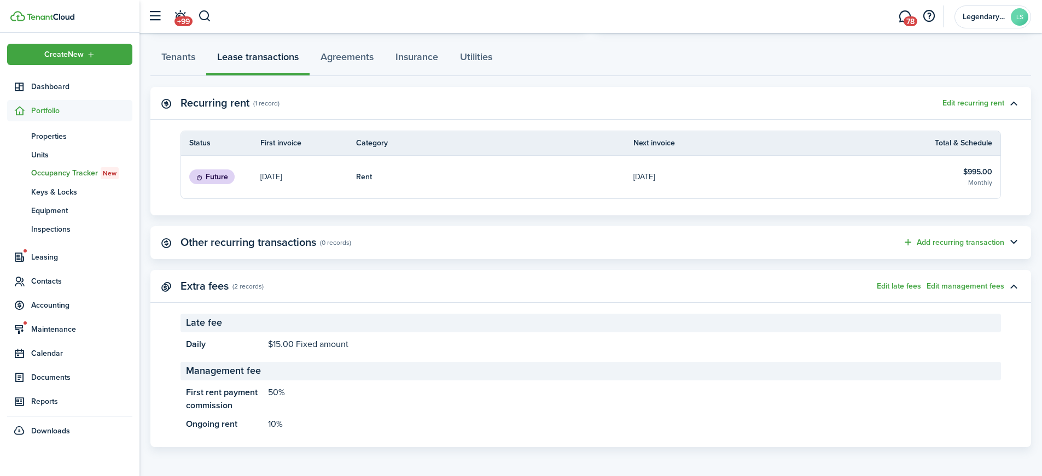
scroll to position [289, 0]
click at [1014, 288] on button "button" at bounding box center [1013, 285] width 19 height 19
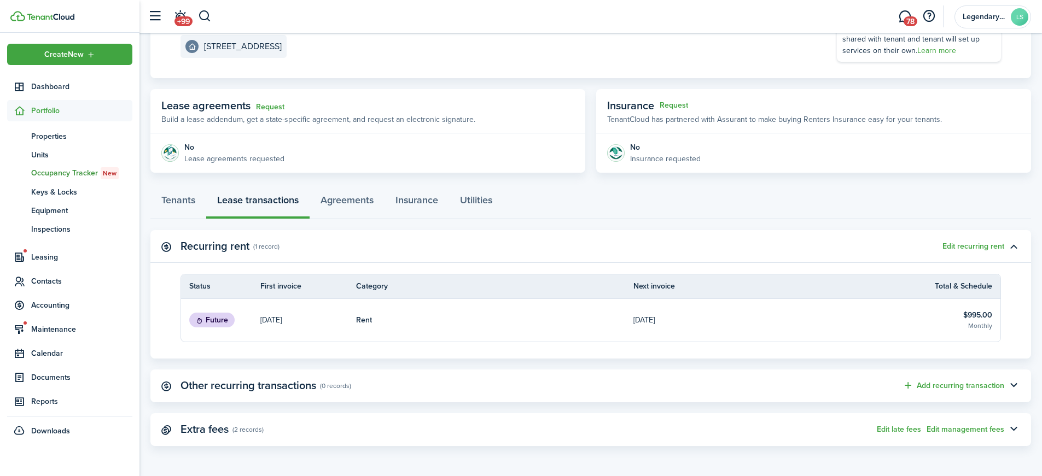
scroll to position [0, 0]
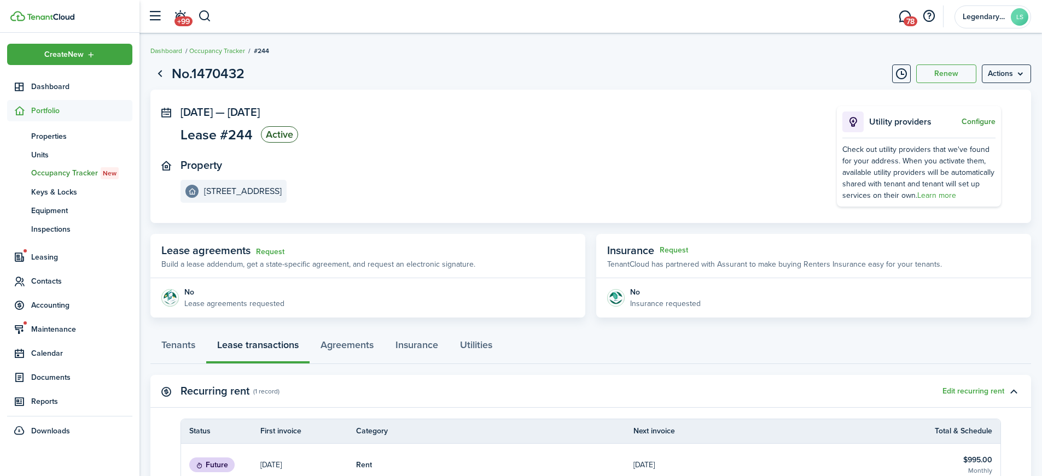
click at [968, 121] on button "Configure" at bounding box center [979, 122] width 34 height 9
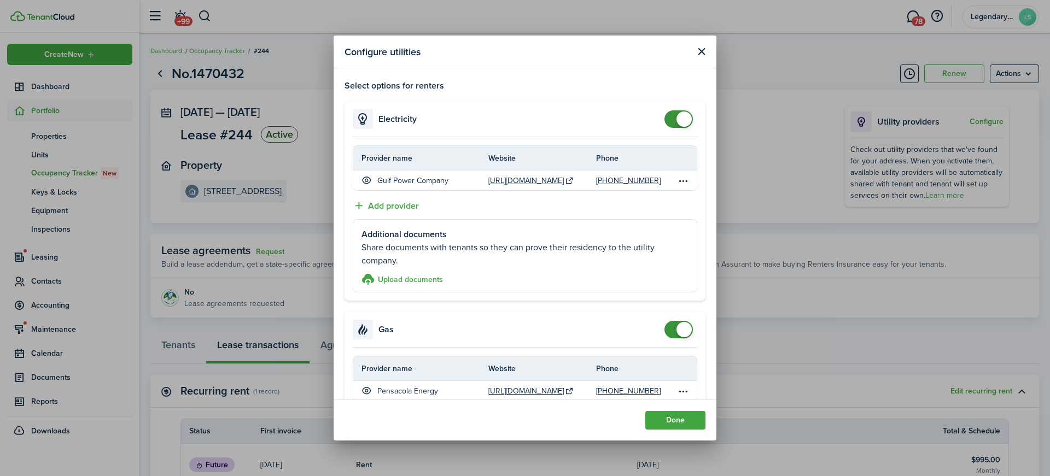
click at [699, 51] on button "Close modal" at bounding box center [702, 52] width 14 height 14
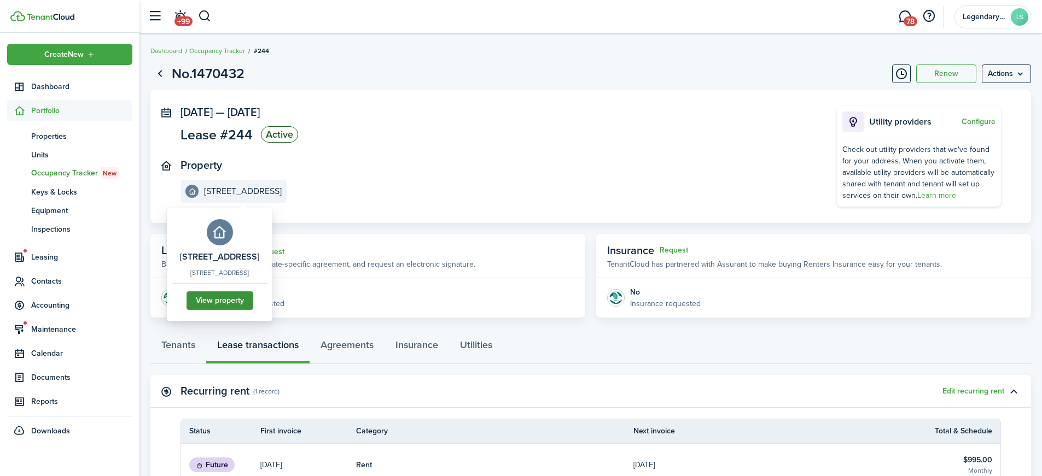
click at [253, 310] on link "View property" at bounding box center [220, 301] width 67 height 19
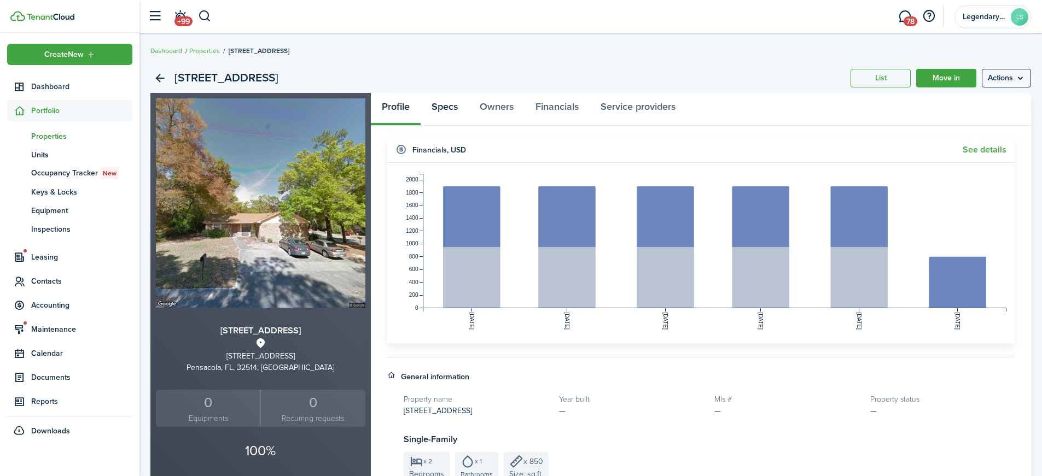
click at [440, 104] on link "Specs" at bounding box center [445, 109] width 48 height 33
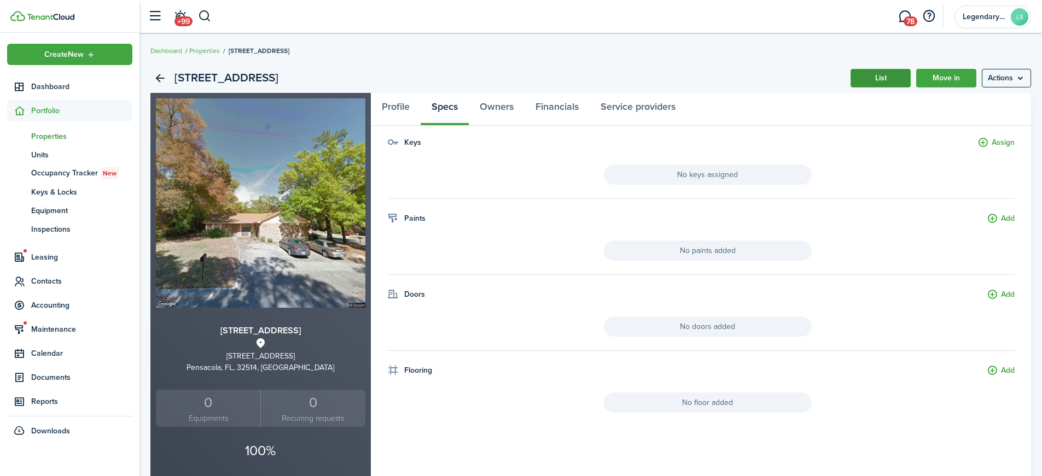
click at [888, 79] on link "List" at bounding box center [881, 78] width 60 height 19
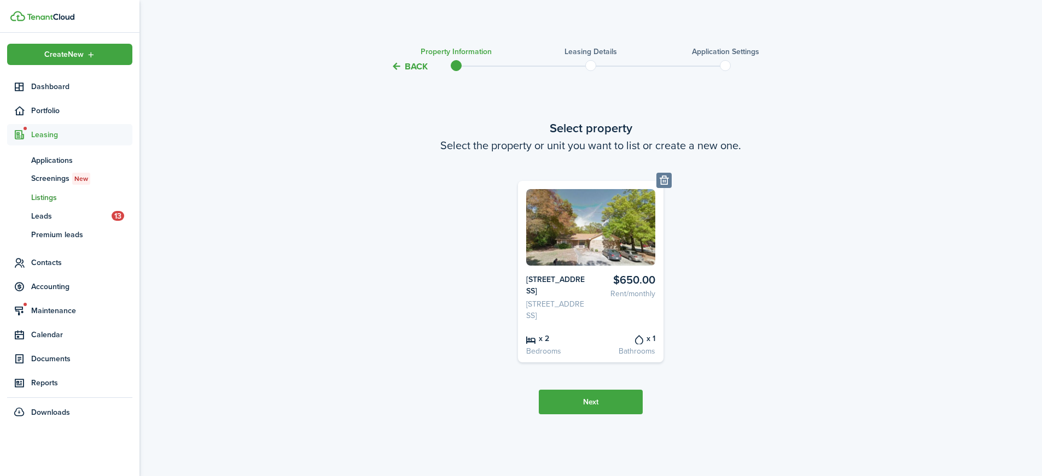
click at [412, 67] on button "Back" at bounding box center [409, 66] width 37 height 11
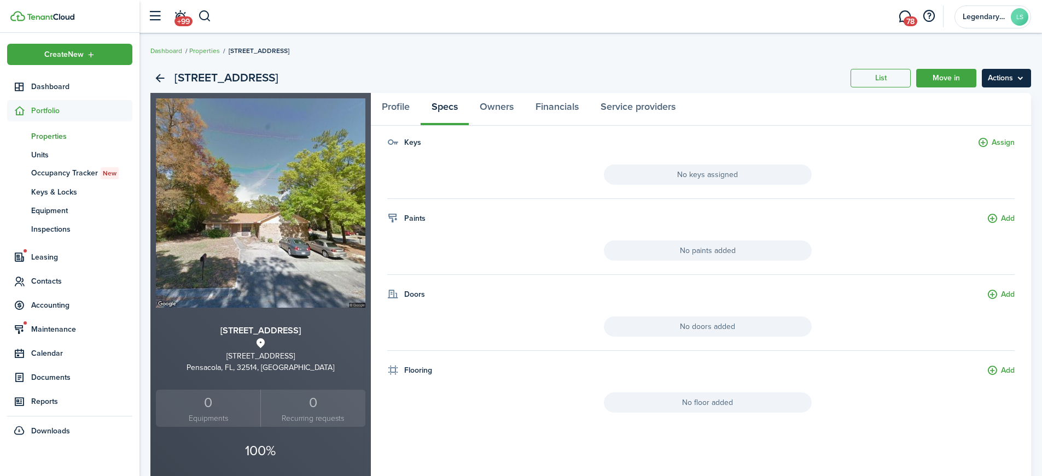
click at [1006, 78] on menu-btn "Actions" at bounding box center [1006, 78] width 49 height 19
click at [769, 125] on panel-main-header "Profile Specs Owners Financials Service providers" at bounding box center [701, 109] width 661 height 33
click at [49, 307] on span "Accounting" at bounding box center [81, 305] width 101 height 11
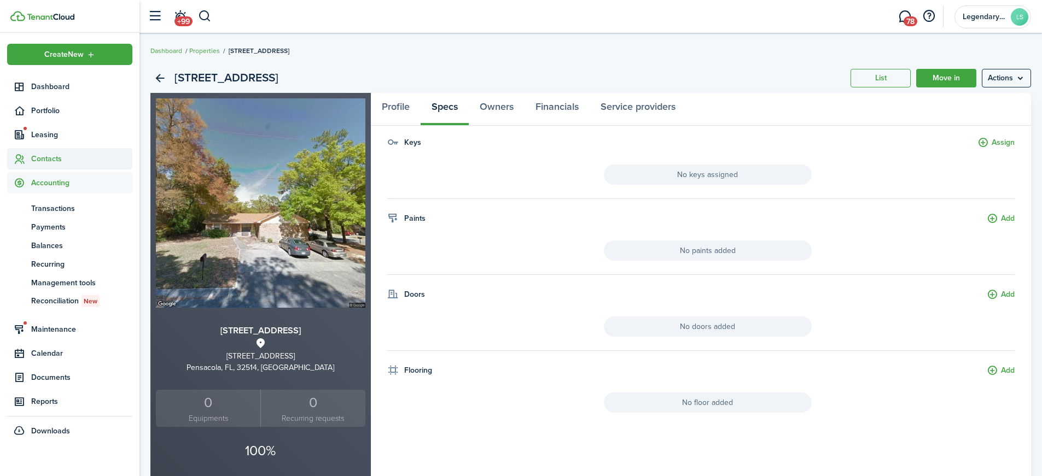
click at [46, 154] on span "Contacts" at bounding box center [81, 158] width 101 height 11
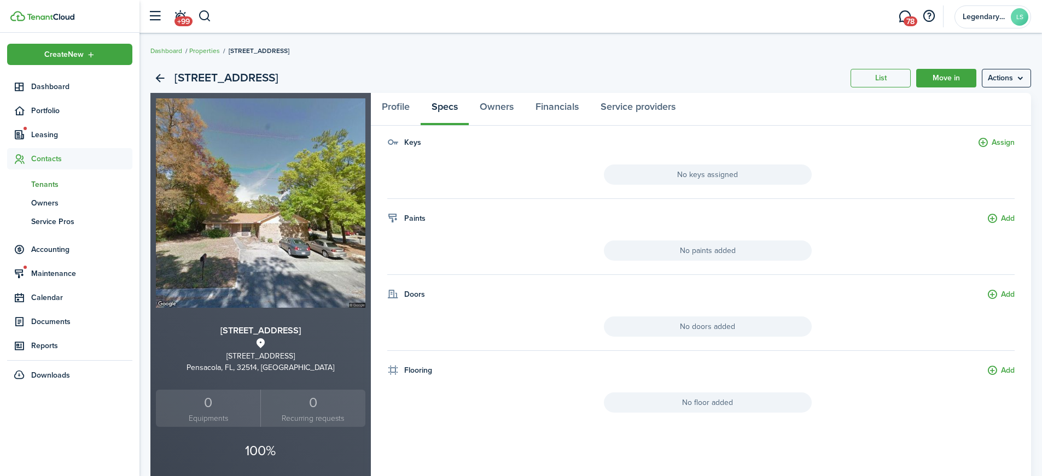
click at [53, 180] on span "Tenants" at bounding box center [81, 184] width 101 height 11
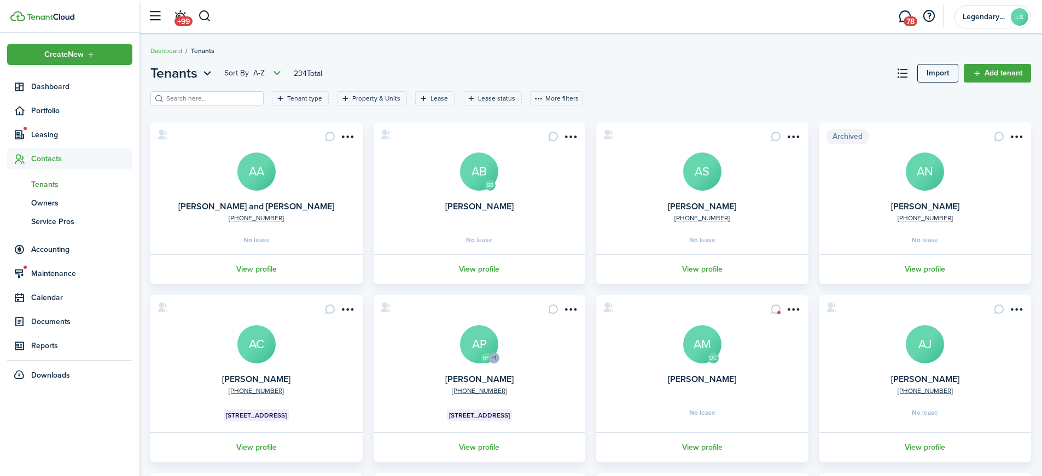
click at [181, 94] on input "search" at bounding box center [212, 99] width 96 height 10
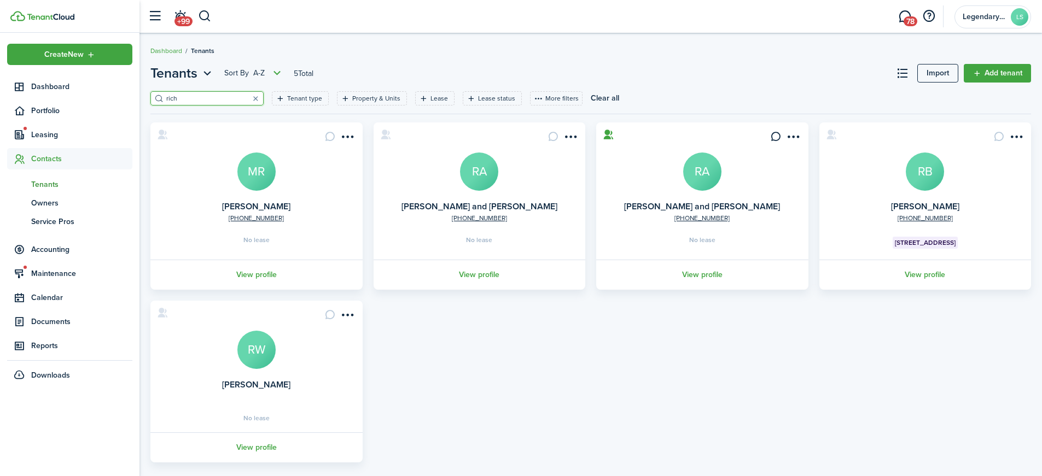
type input "rich"
click at [922, 177] on avatar-text "RB" at bounding box center [925, 172] width 38 height 38
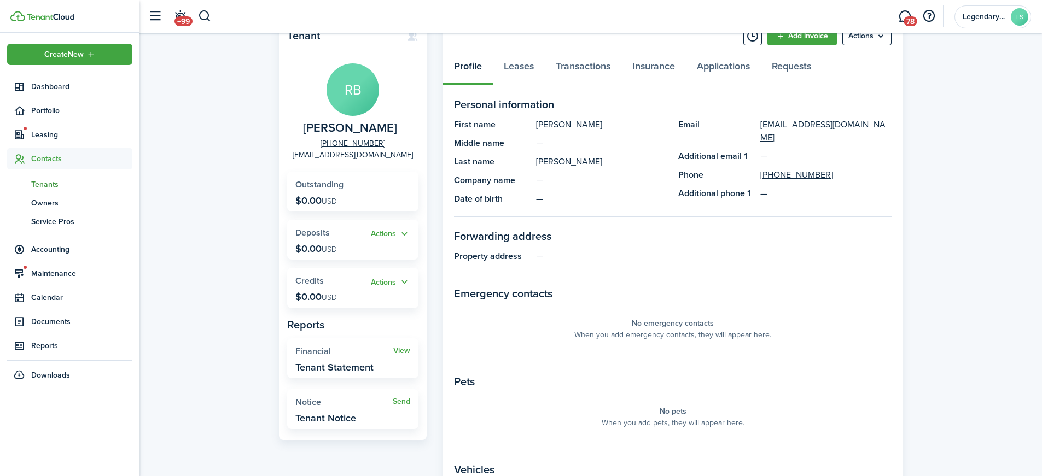
scroll to position [27, 0]
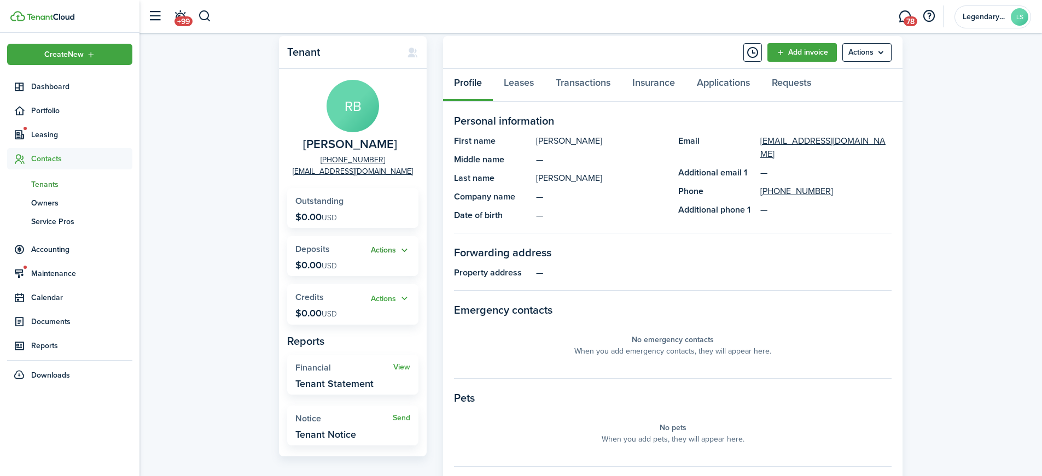
click at [391, 251] on button "Actions" at bounding box center [390, 251] width 39 height 13
click at [356, 269] on link "Add" at bounding box center [363, 272] width 96 height 19
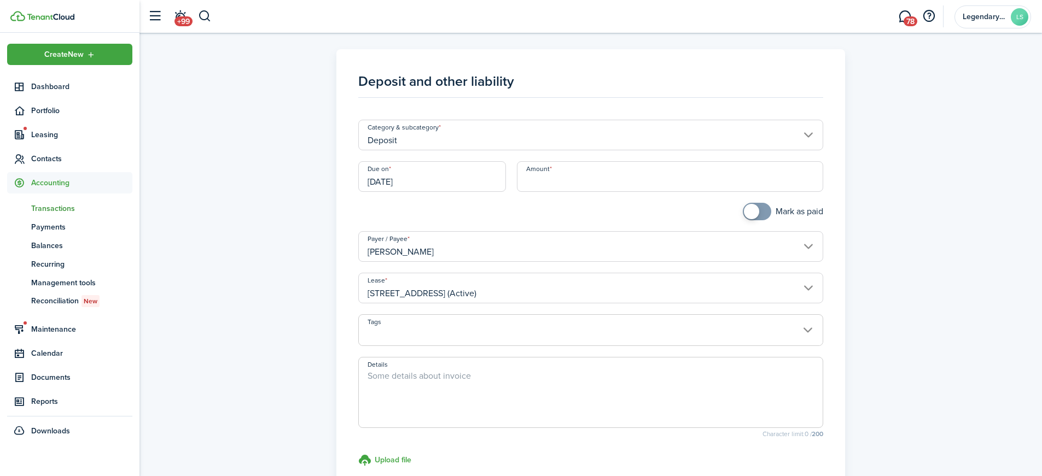
click at [569, 181] on input "Amount" at bounding box center [670, 176] width 307 height 31
type input "$900.00"
checkbox input "true"
click at [762, 214] on span at bounding box center [757, 212] width 11 height 18
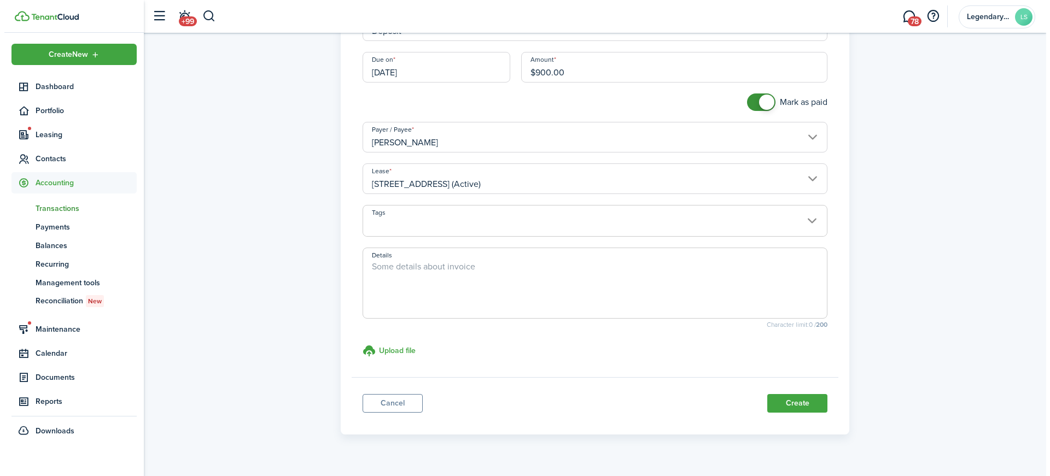
scroll to position [55, 0]
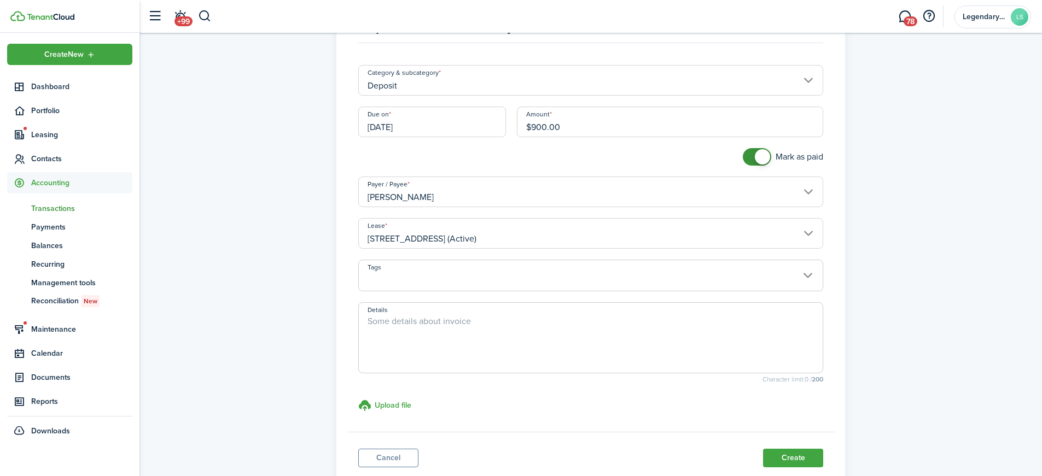
click at [528, 348] on textarea "Details" at bounding box center [591, 341] width 464 height 53
type textarea "sec deposit"
click at [803, 456] on button "Create" at bounding box center [793, 458] width 60 height 19
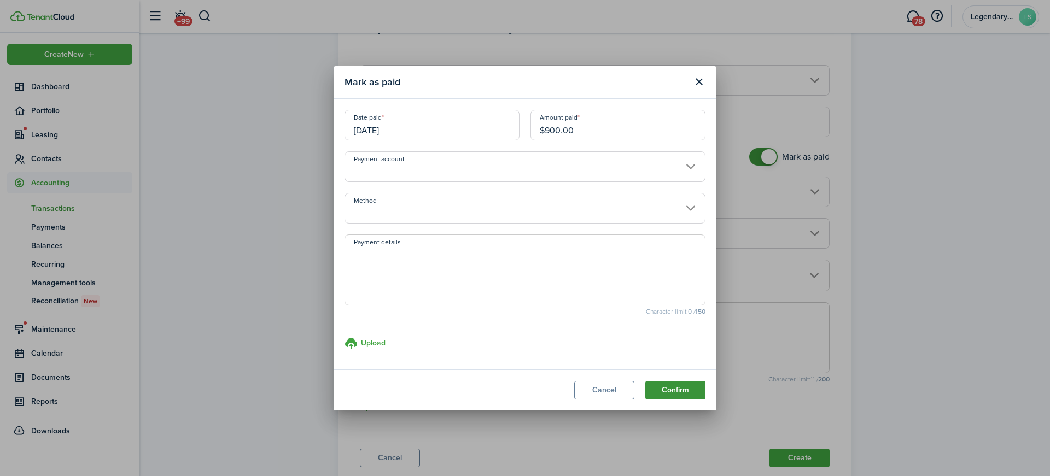
click at [669, 391] on button "Confirm" at bounding box center [676, 390] width 60 height 19
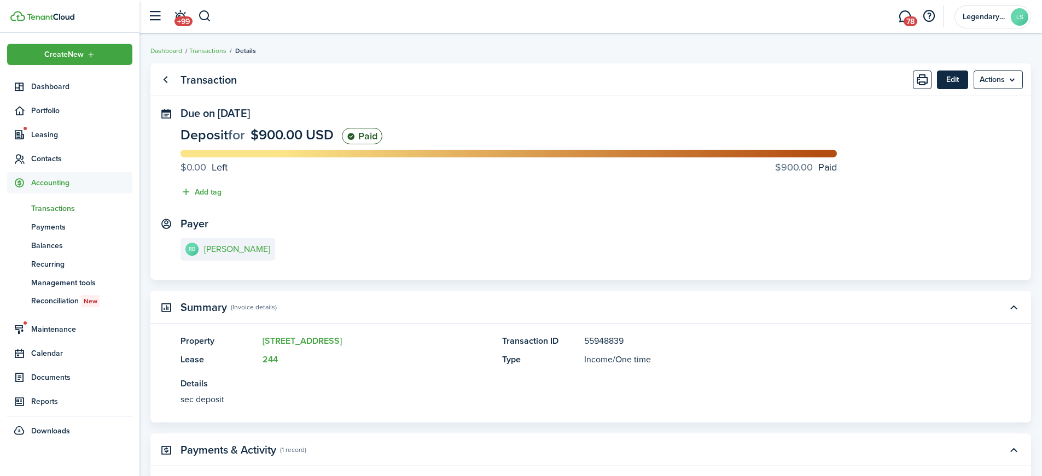
click at [954, 79] on button "Edit" at bounding box center [952, 80] width 31 height 19
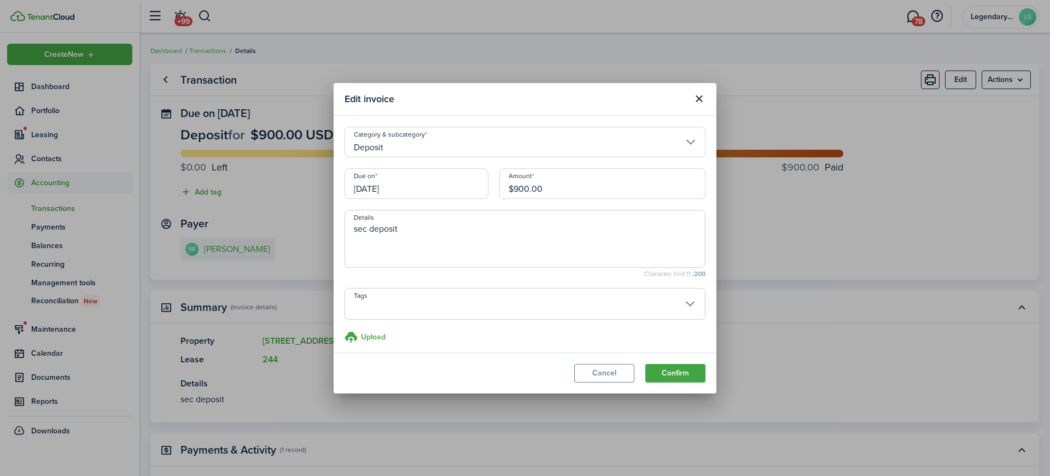
click at [524, 185] on input "$900.00" at bounding box center [602, 183] width 206 height 31
type input "$995.00"
click at [681, 374] on button "Confirm" at bounding box center [676, 373] width 60 height 19
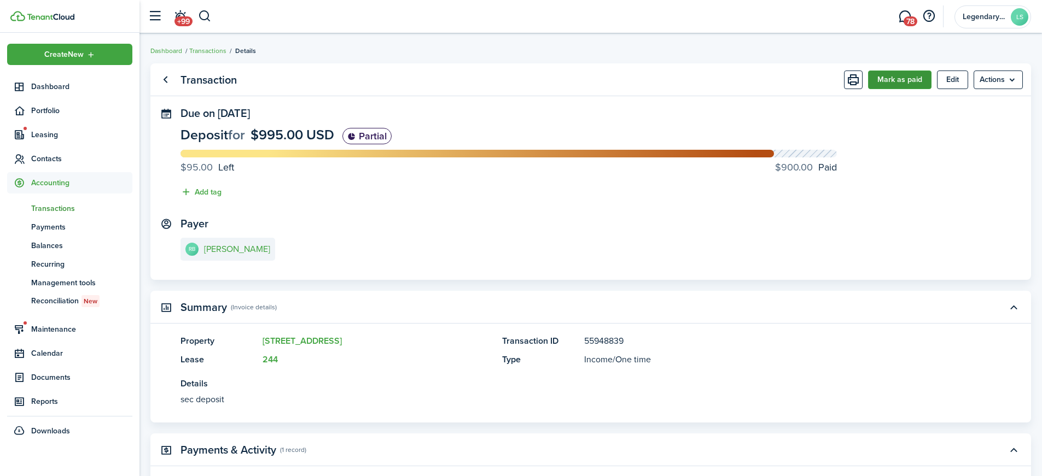
click at [891, 80] on button "Mark as paid" at bounding box center [899, 80] width 63 height 19
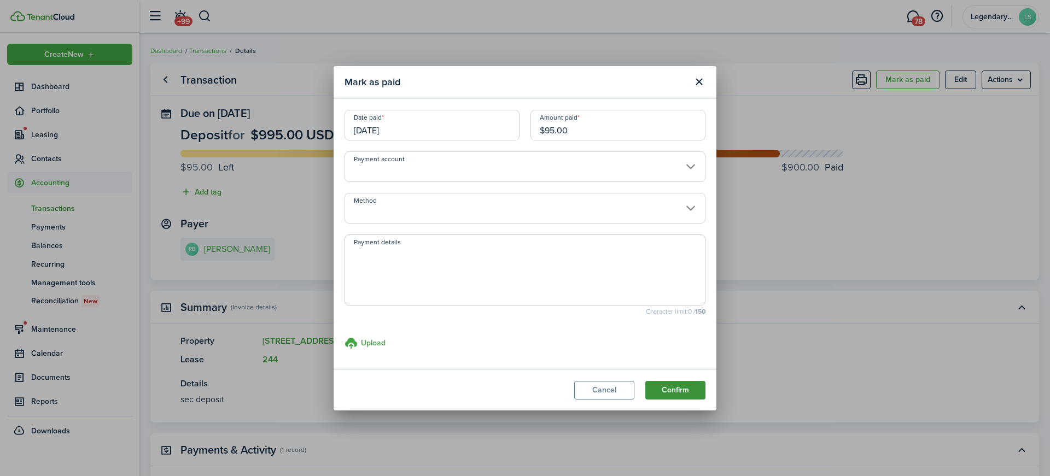
click at [682, 388] on button "Confirm" at bounding box center [676, 390] width 60 height 19
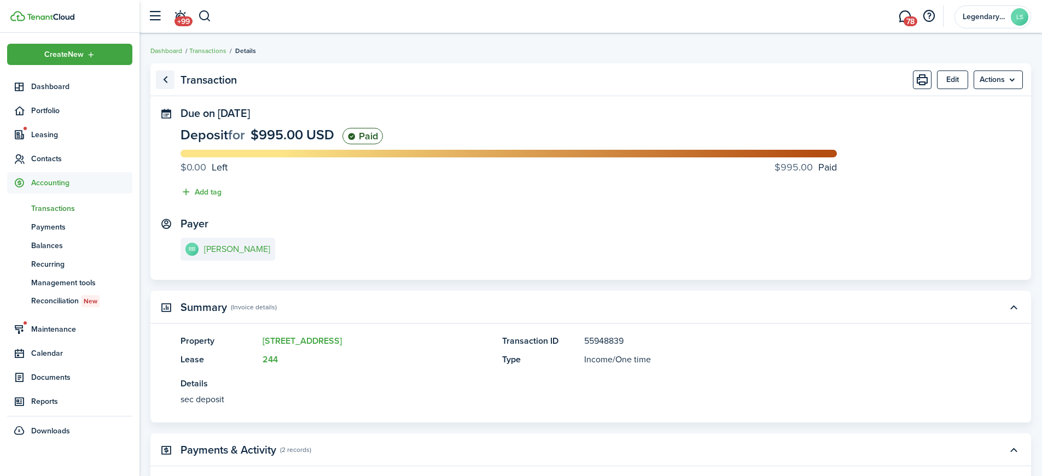
click at [163, 78] on link "Go back" at bounding box center [165, 80] width 19 height 19
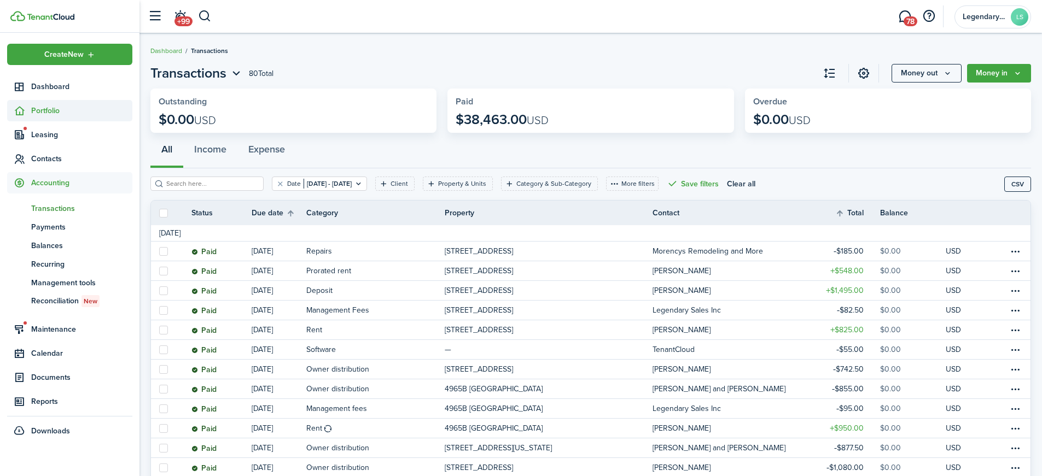
click at [39, 109] on span "Portfolio" at bounding box center [81, 110] width 101 height 11
